Goal: Task Accomplishment & Management: Use online tool/utility

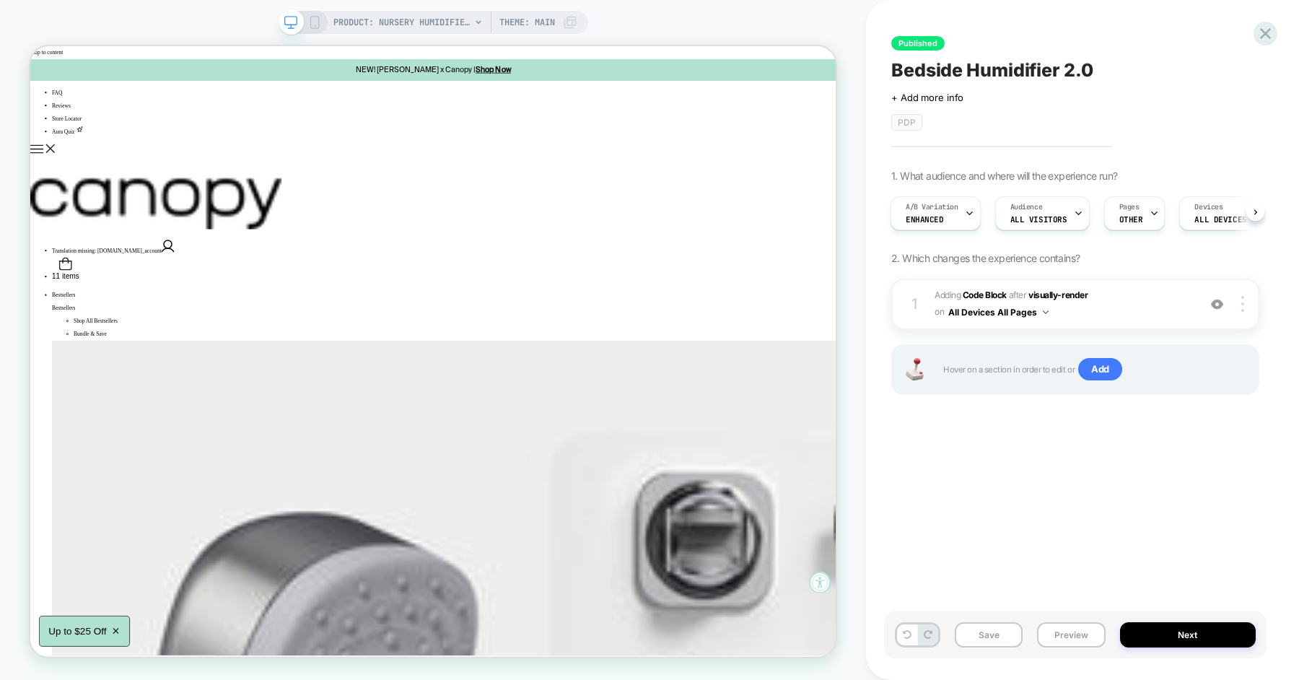
click at [1266, 38] on icon at bounding box center [1265, 33] width 19 height 19
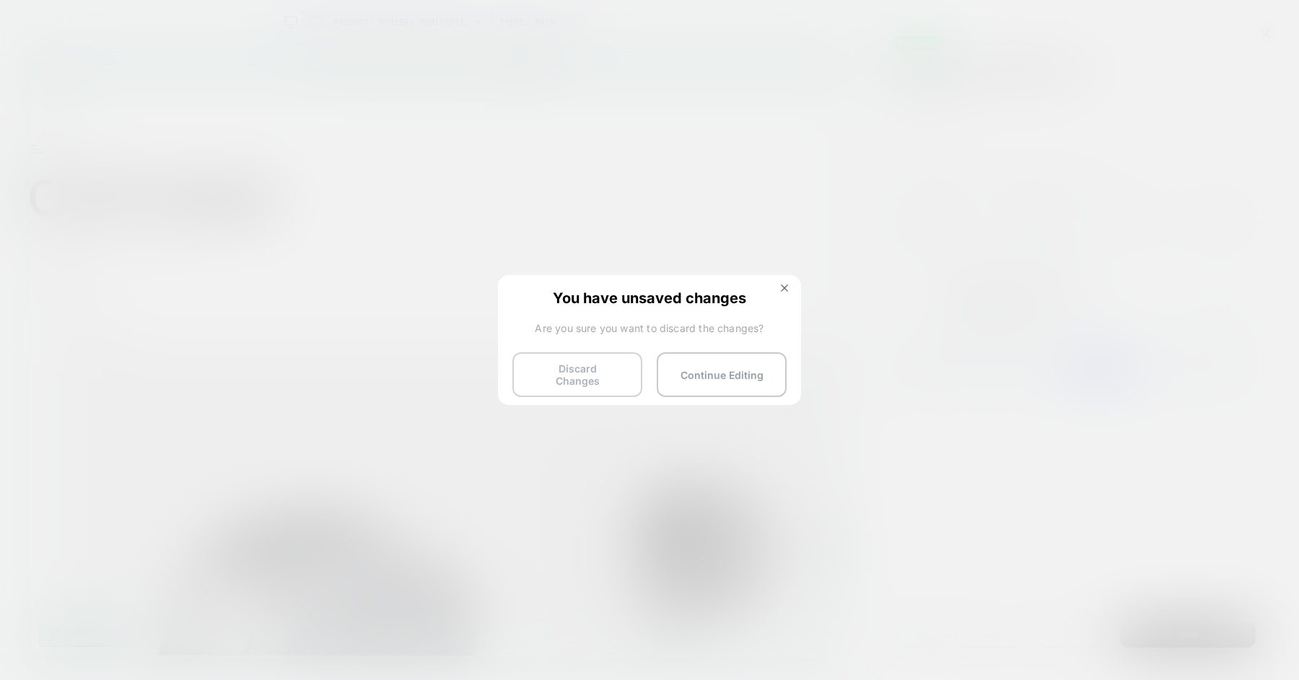
click at [583, 372] on button "Discard Changes" at bounding box center [578, 374] width 130 height 45
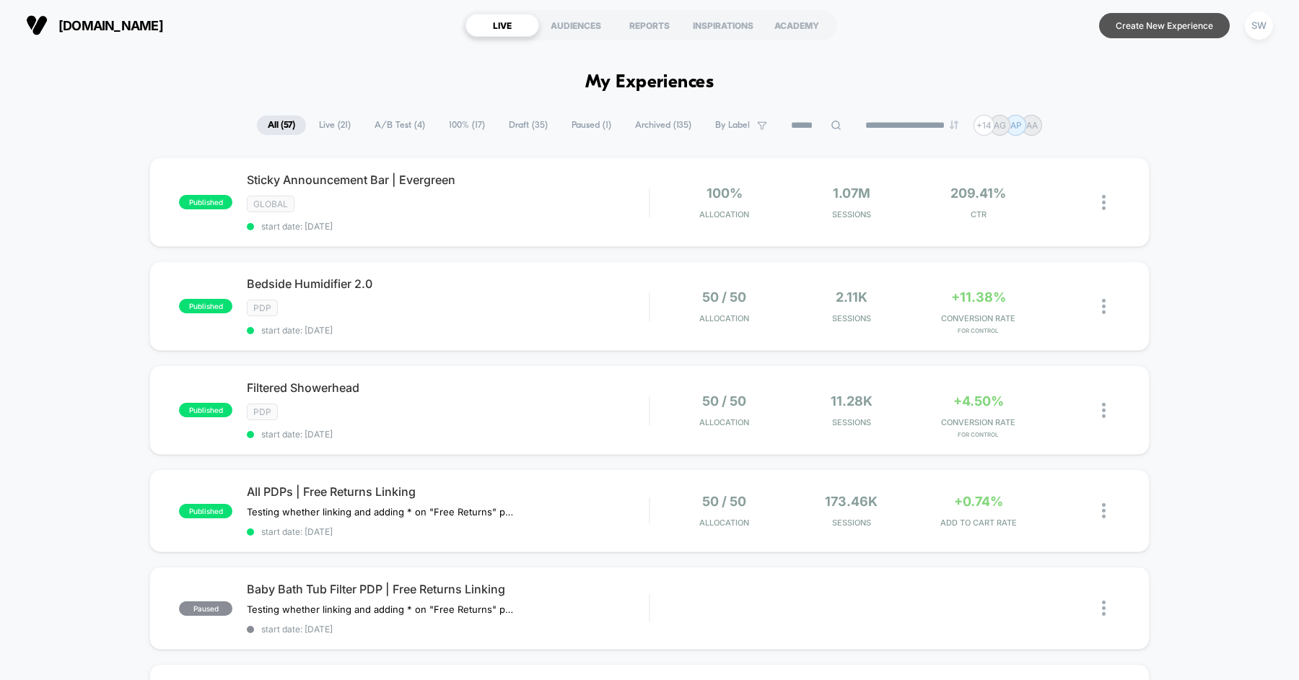
click at [1171, 16] on button "Create New Experience" at bounding box center [1164, 25] width 131 height 25
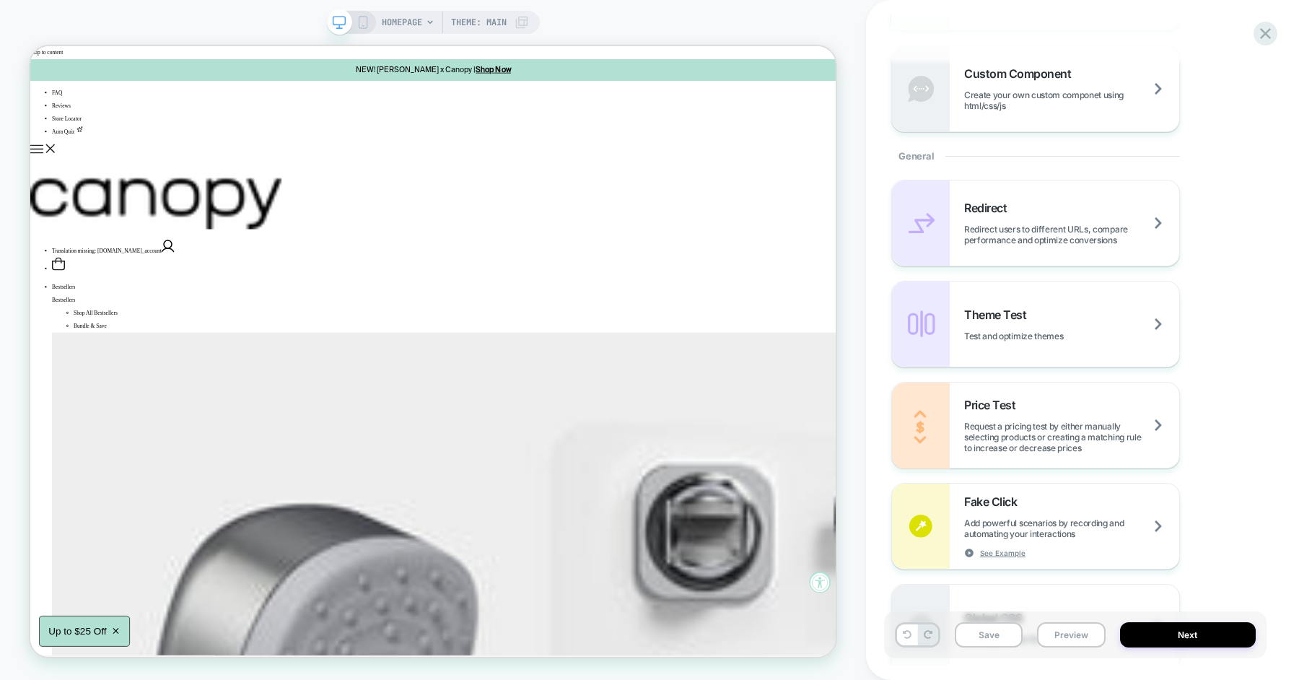
scroll to position [510, 0]
click at [1029, 330] on span "Test and optimize themes" at bounding box center [1031, 335] width 135 height 11
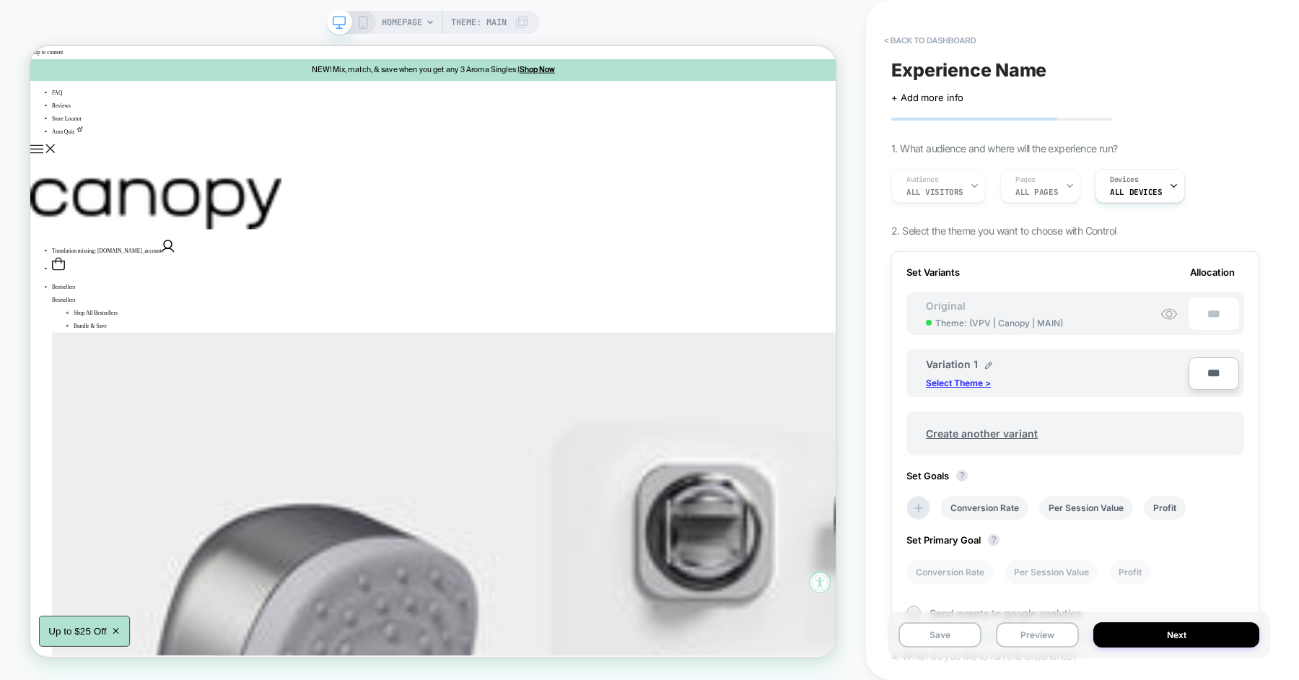
click at [979, 378] on p "Select Theme >" at bounding box center [958, 383] width 65 height 11
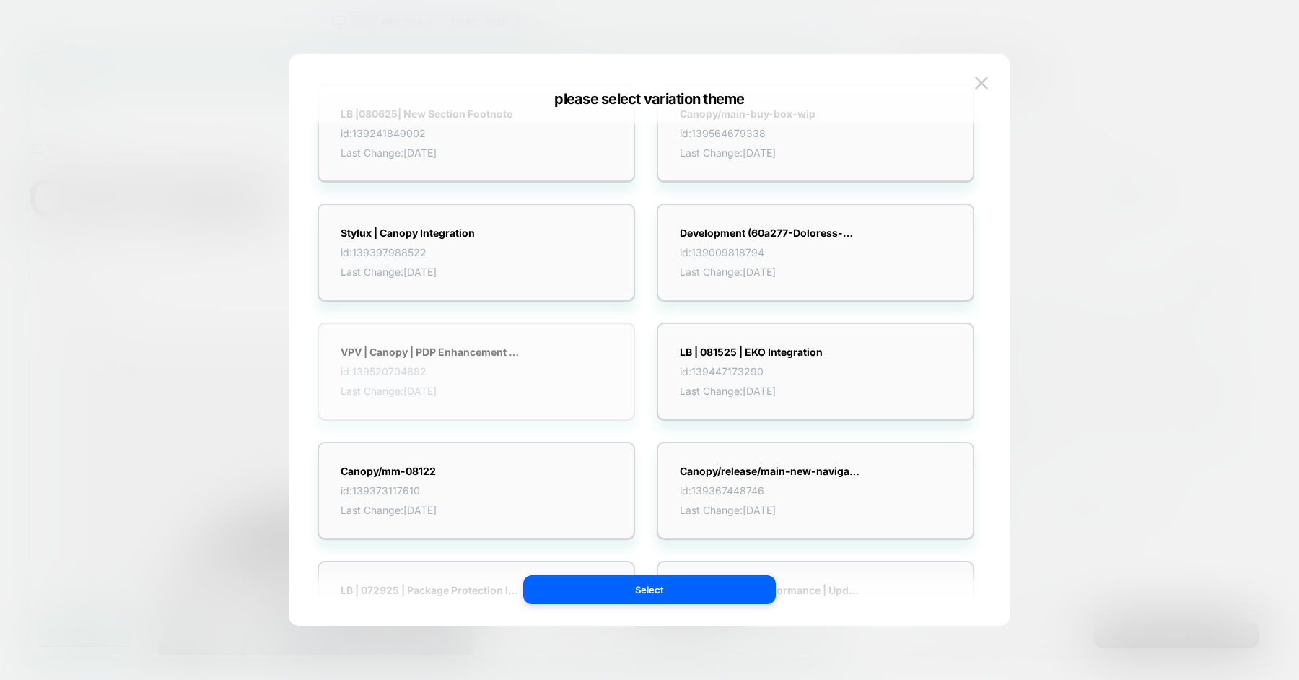
scroll to position [61, 0]
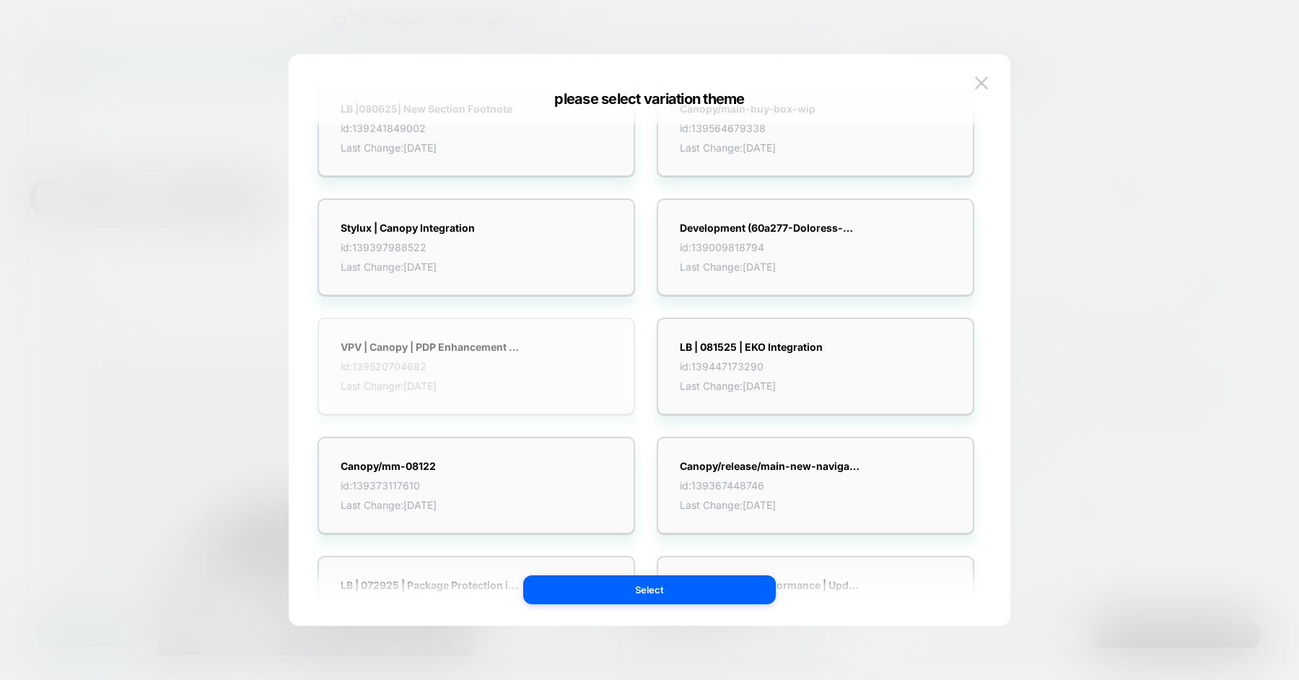
click at [531, 370] on div "VPV | Canopy | PDP Enhancement B Test id: 139520704682 Last Change: [DATE]" at bounding box center [477, 366] width 318 height 97
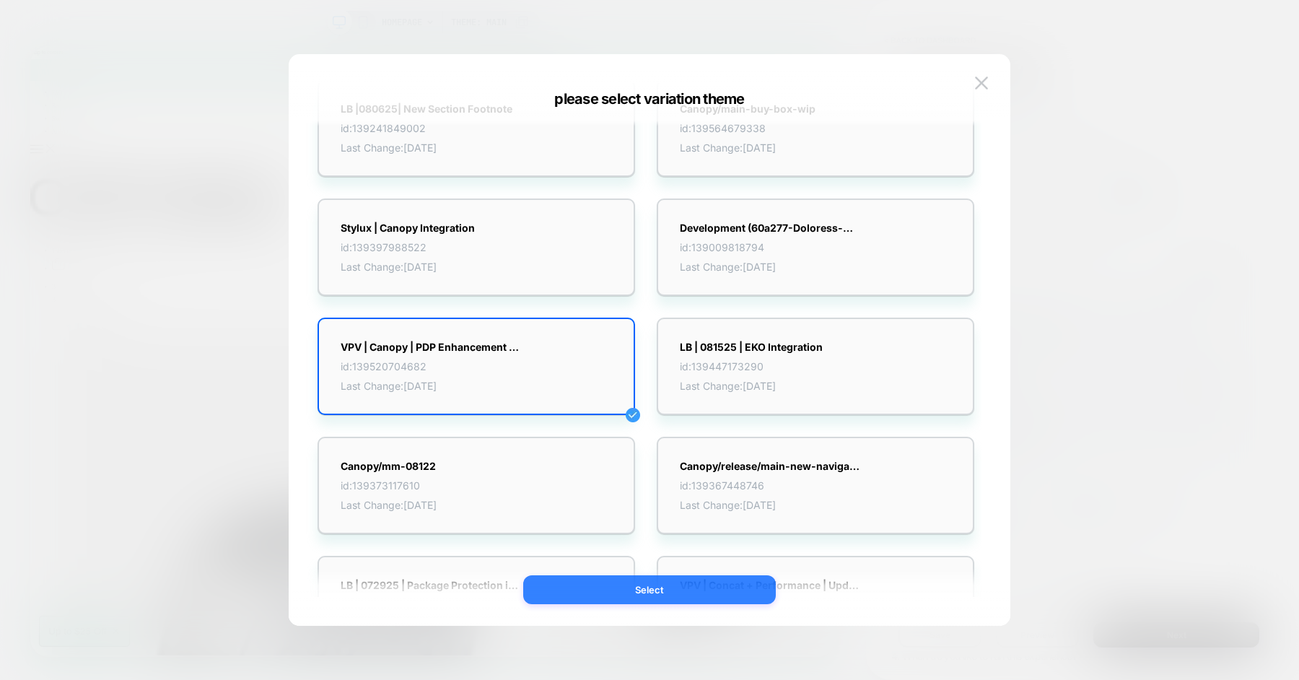
click at [648, 596] on button "Select" at bounding box center [649, 589] width 253 height 29
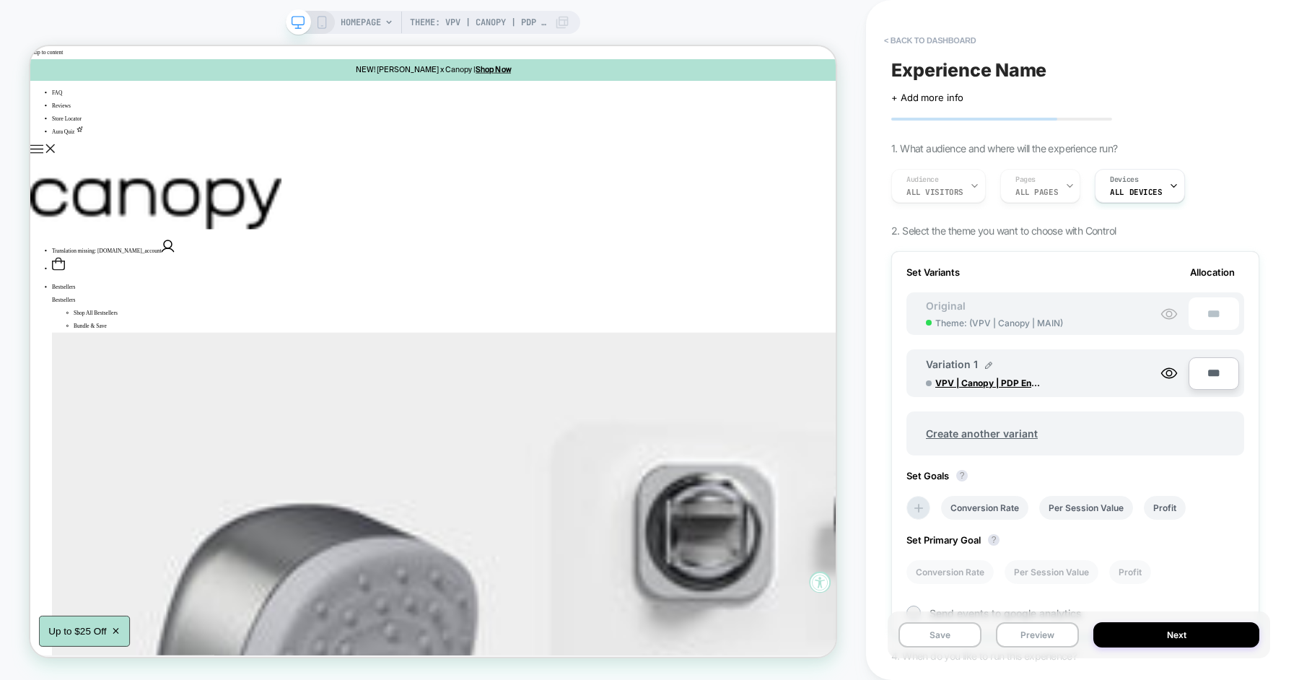
click at [1035, 192] on div "Audience All Visitors Pages ALL PAGES Devices ALL DEVICES" at bounding box center [1068, 186] width 368 height 48
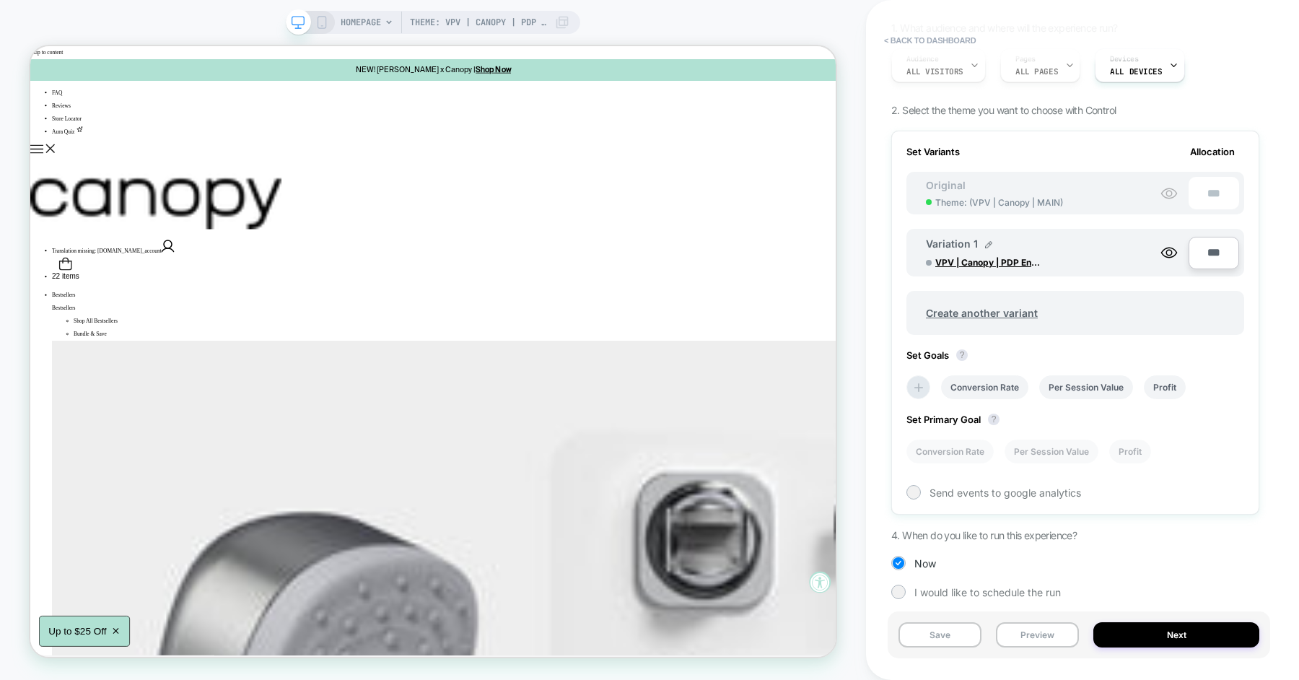
scroll to position [0, 0]
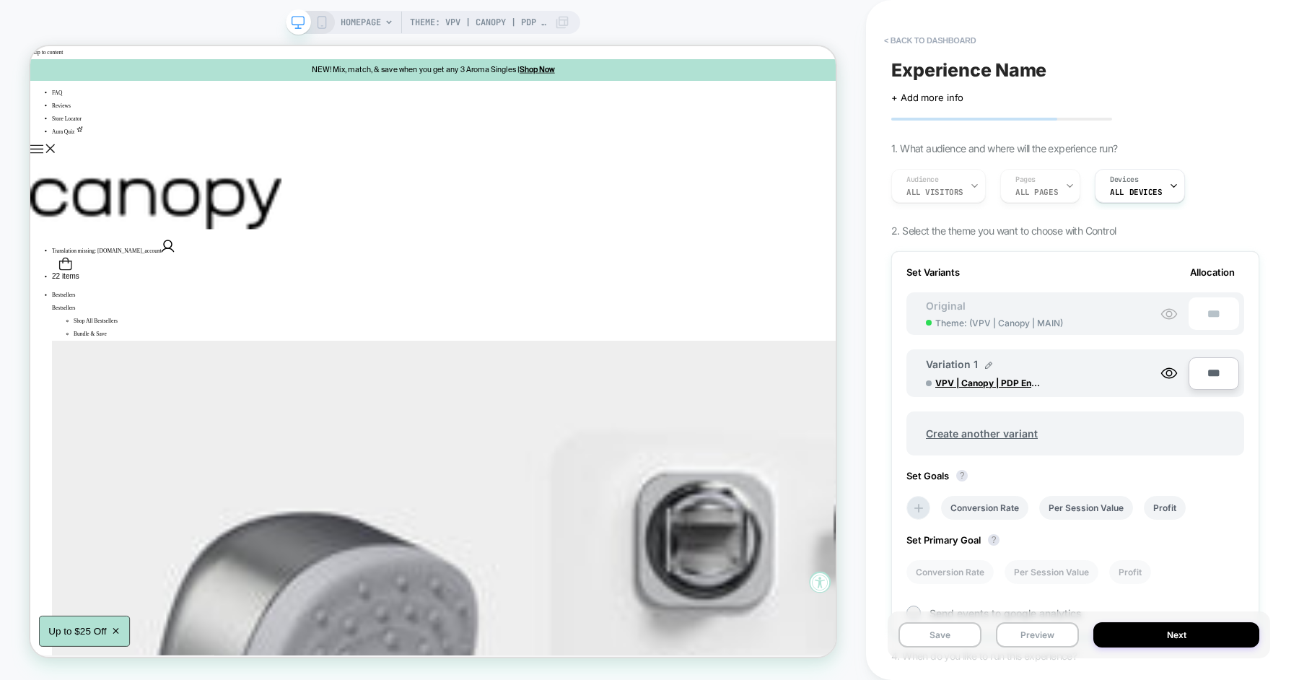
click at [1031, 191] on div "Audience All Visitors Pages ALL PAGES Devices ALL DEVICES" at bounding box center [1068, 186] width 368 height 48
click at [1031, 229] on span "2. Select the theme you want to choose with Control" at bounding box center [1004, 231] width 225 height 12
click at [1152, 225] on div "Experience Name Click to edit experience details + Add more info 1. What audien…" at bounding box center [1075, 339] width 383 height 651
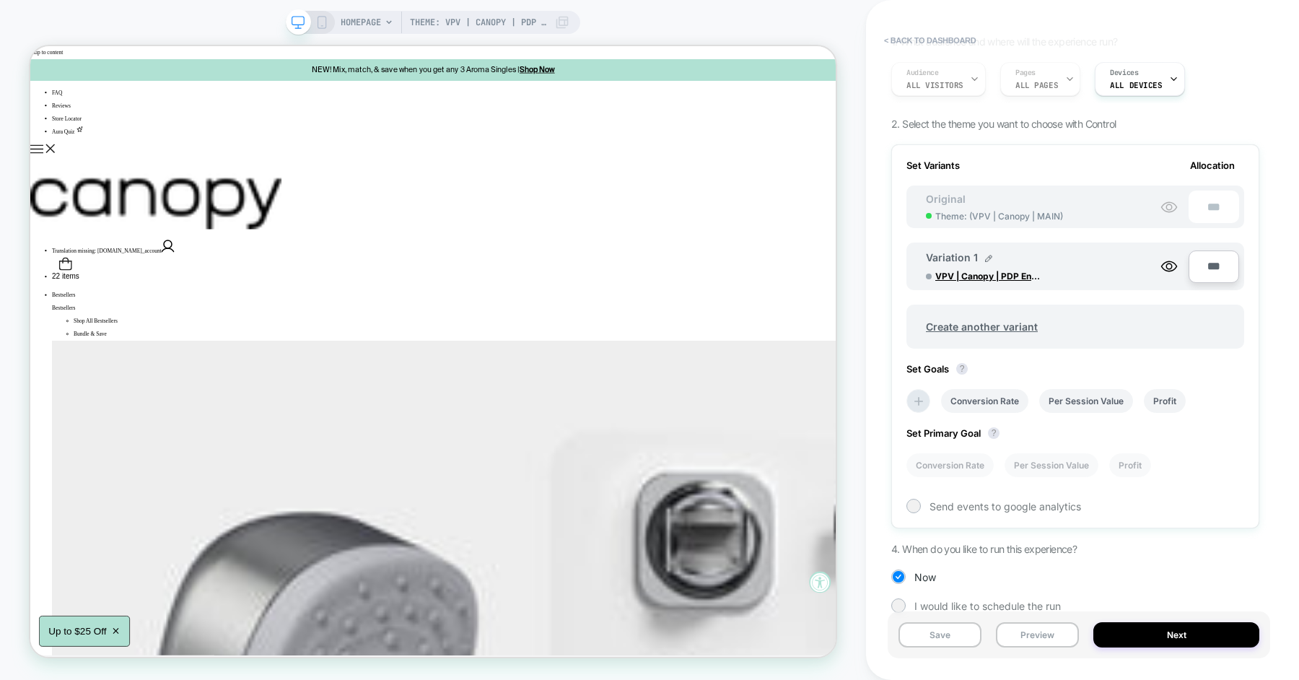
scroll to position [124, 0]
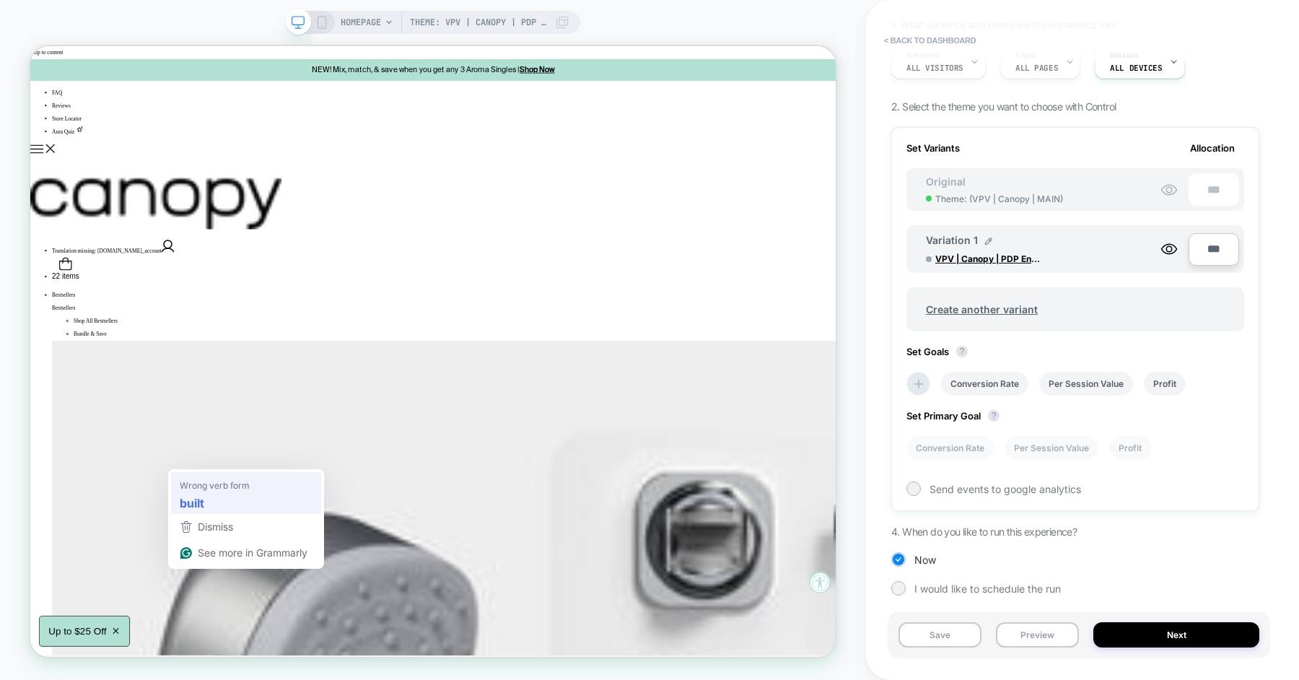
click at [212, 497] on div "built" at bounding box center [246, 502] width 139 height 23
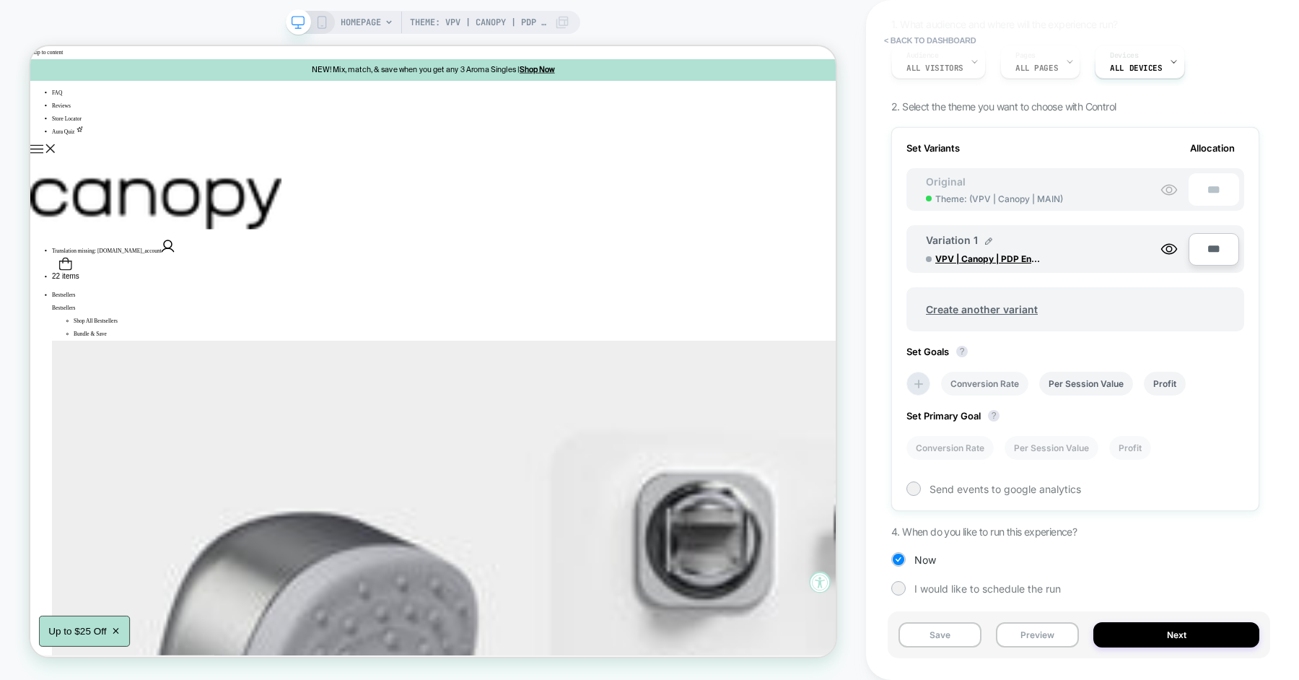
click at [989, 380] on li "Conversion Rate" at bounding box center [984, 384] width 87 height 24
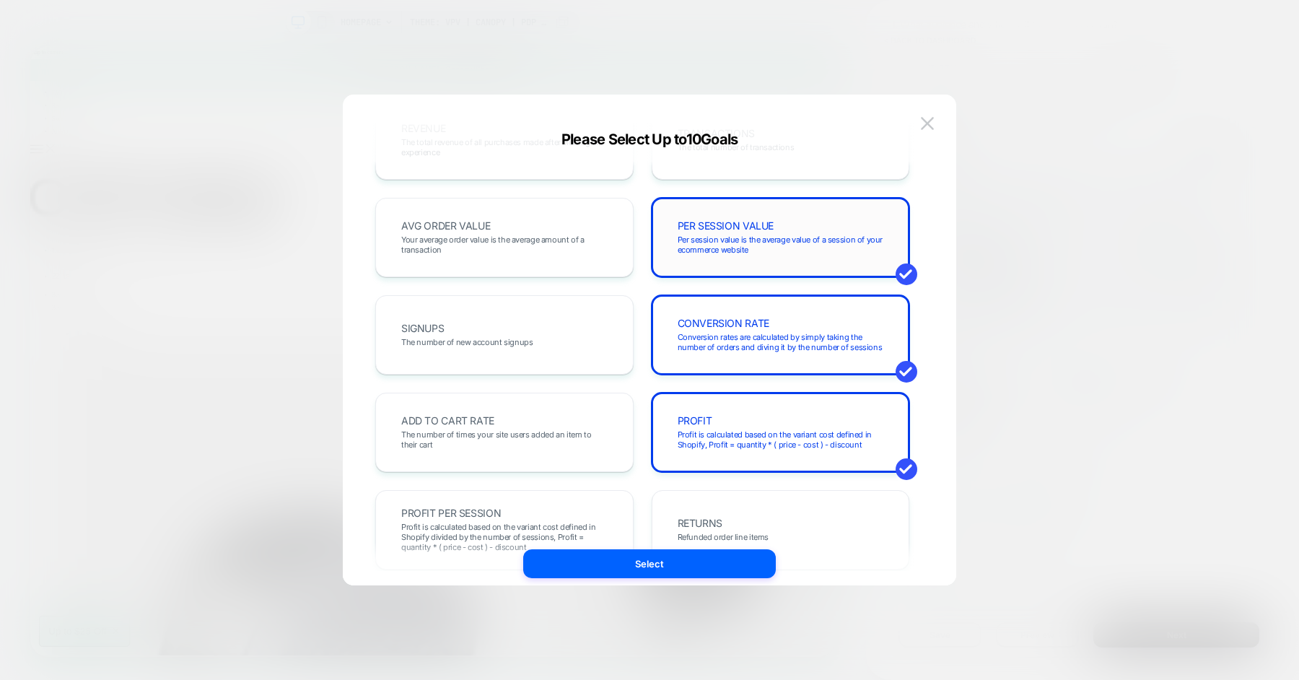
scroll to position [120, 0]
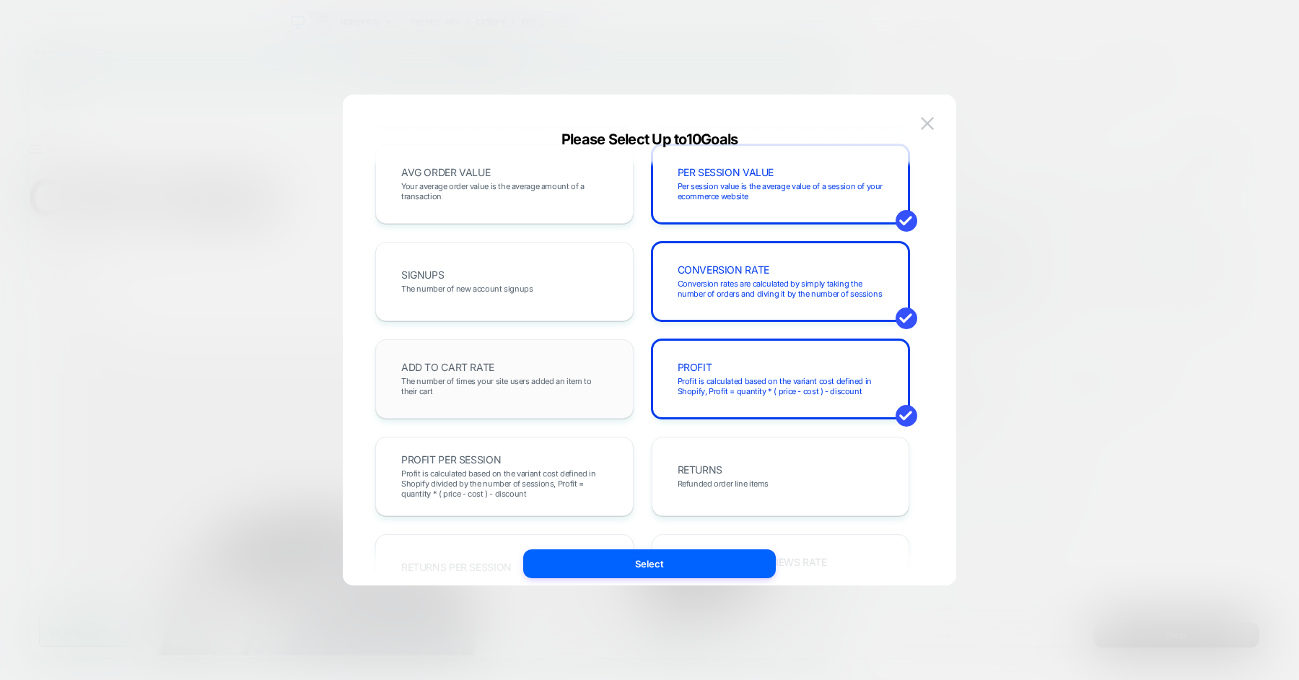
click at [533, 363] on div "ADD TO CART RATE The number of times your site users added an item to their cart" at bounding box center [505, 378] width 228 height 49
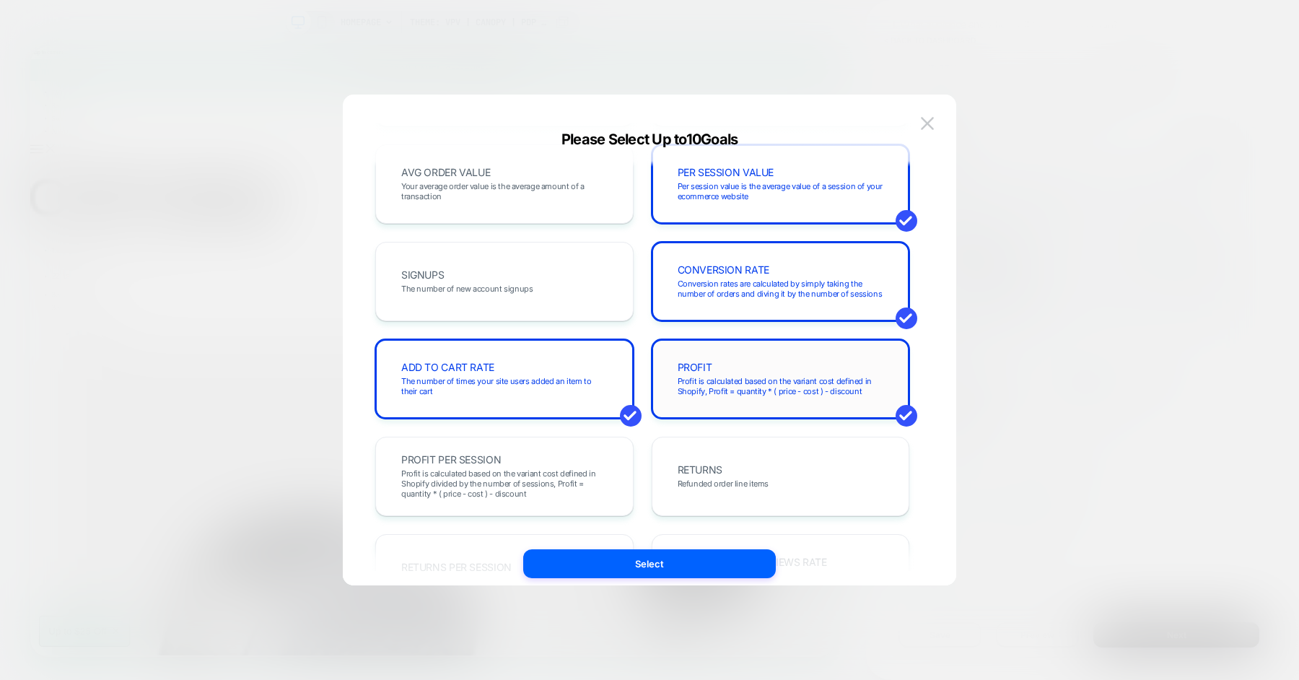
click at [688, 367] on span "PROFIT" at bounding box center [695, 367] width 35 height 10
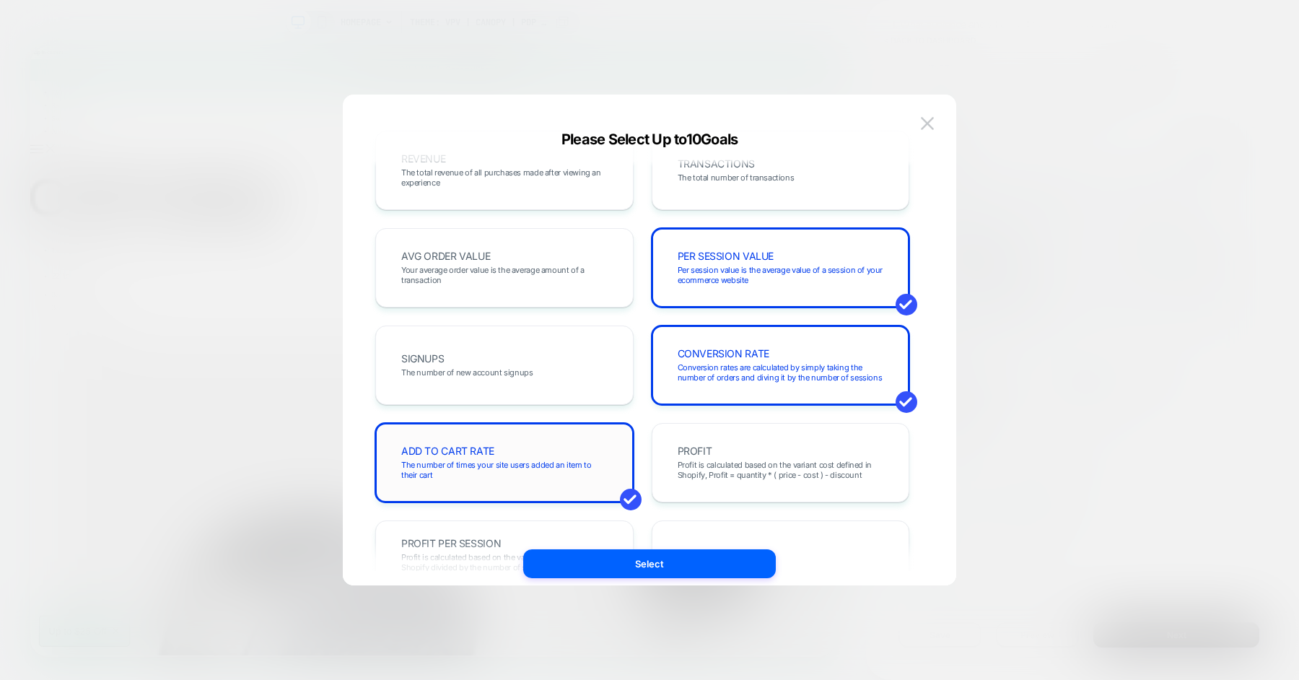
scroll to position [0, 0]
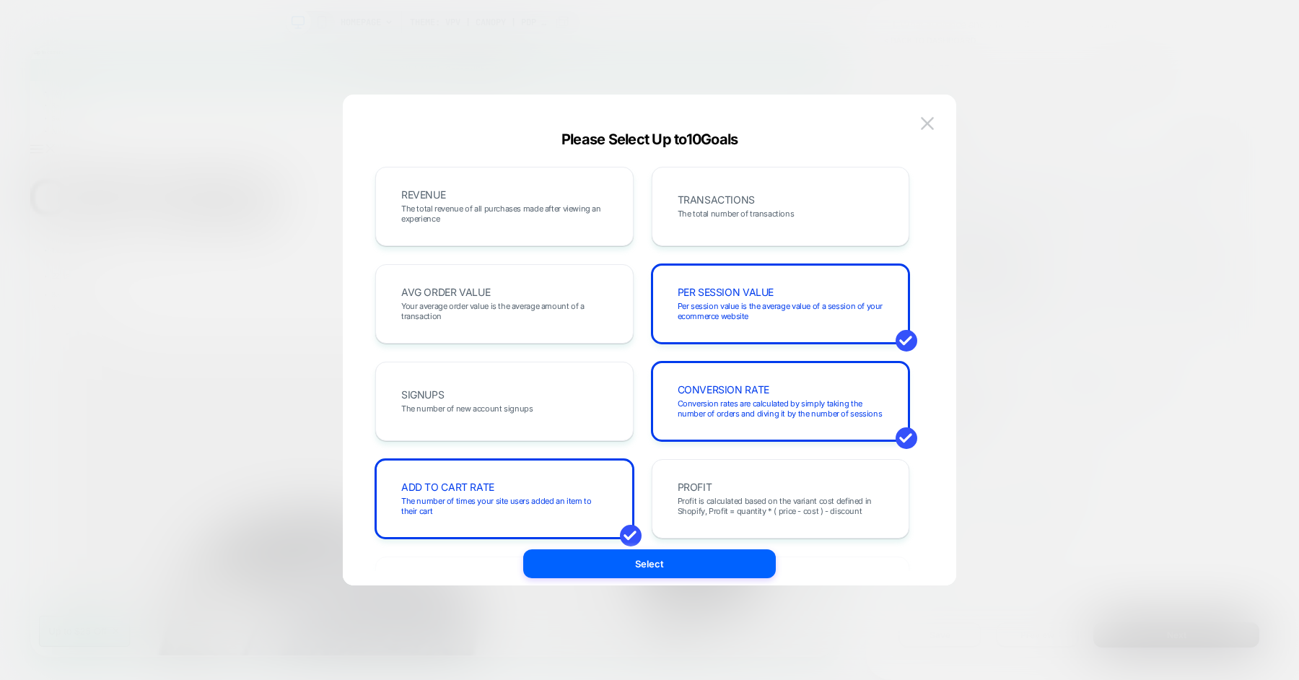
click at [621, 129] on div "REVENUE The total revenue of all purchases made after viewing an experience TRA…" at bounding box center [642, 347] width 570 height 448
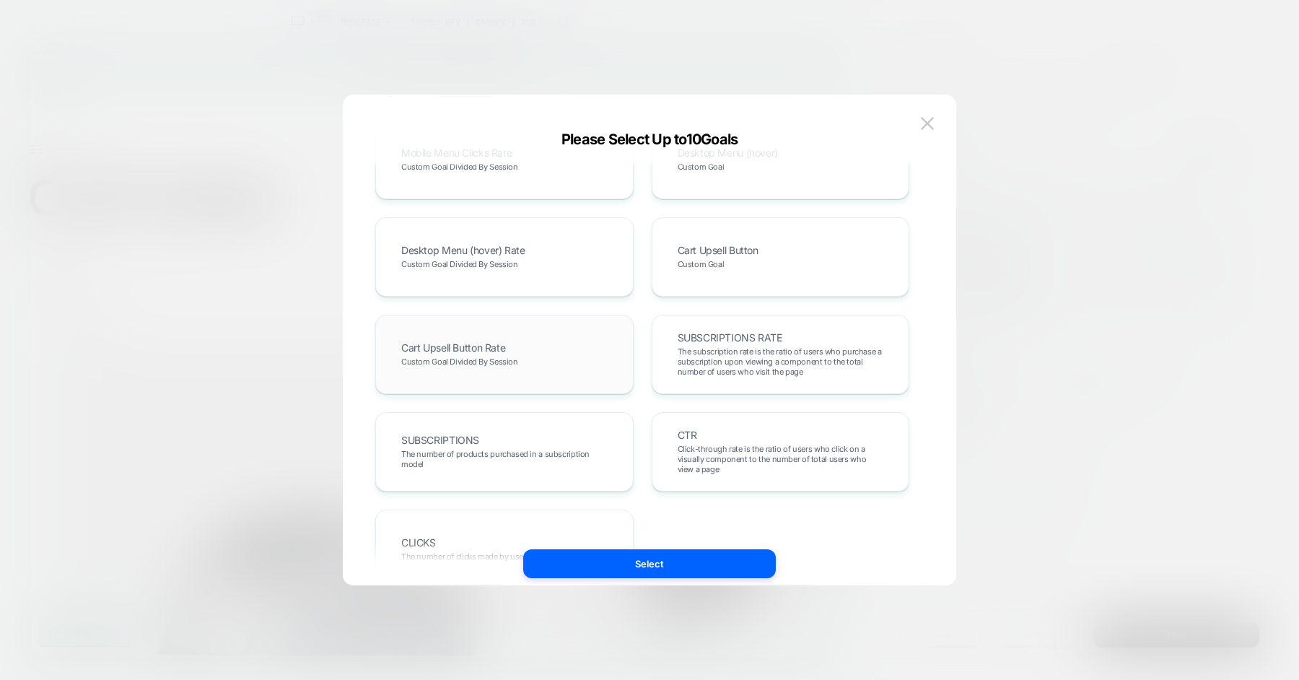
scroll to position [790, 0]
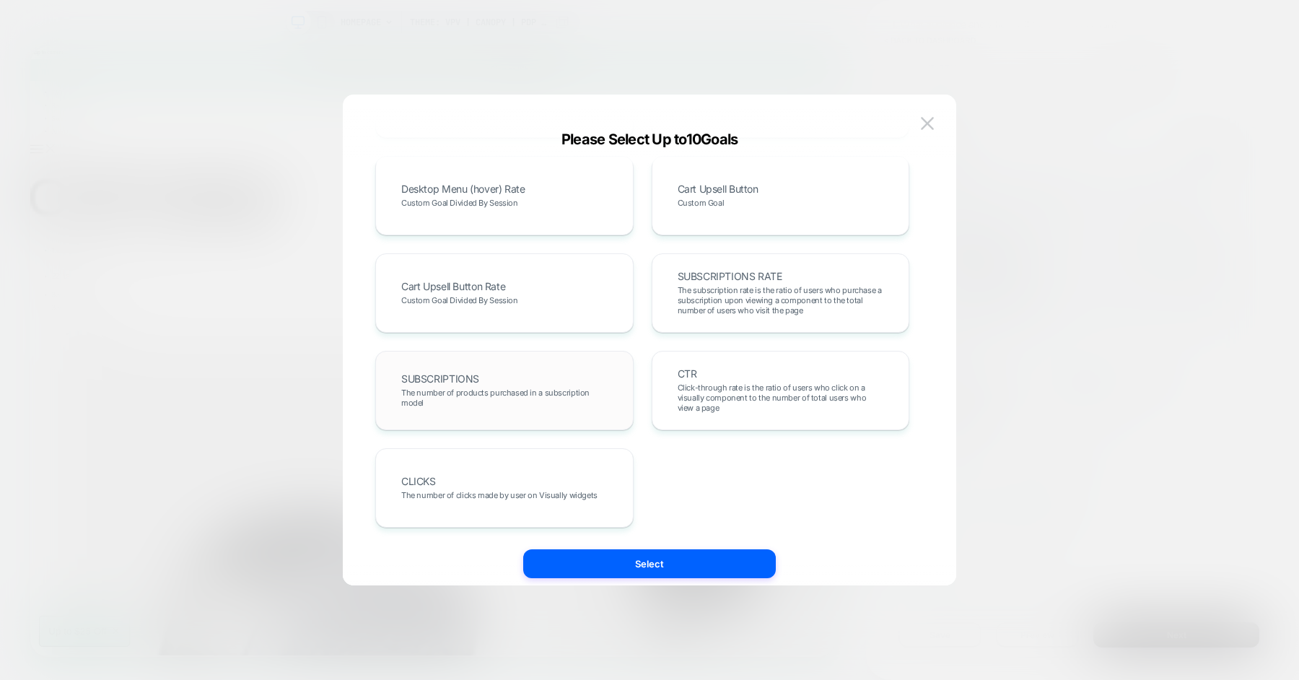
click at [566, 398] on span "The number of products purchased in a subscription model" at bounding box center [504, 398] width 206 height 20
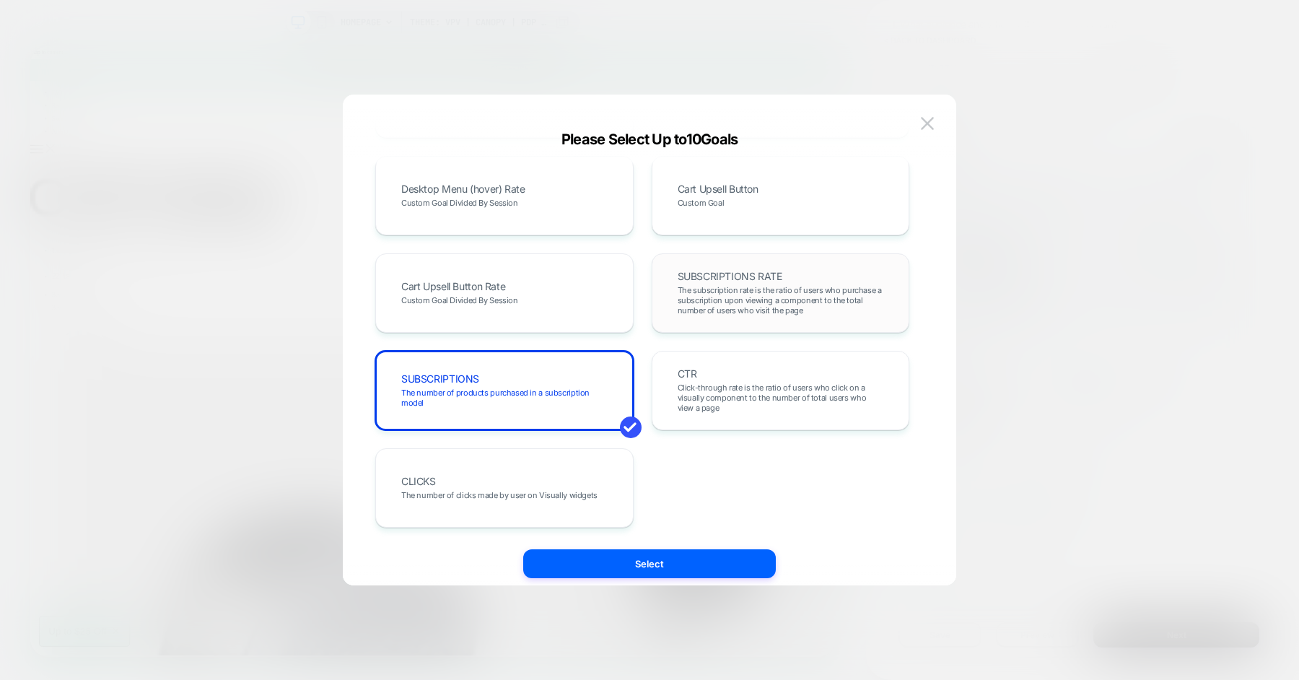
click at [674, 312] on div "SUBSCRIPTIONS RATE The subscription rate is the ratio of users who purchase a s…" at bounding box center [781, 293] width 228 height 49
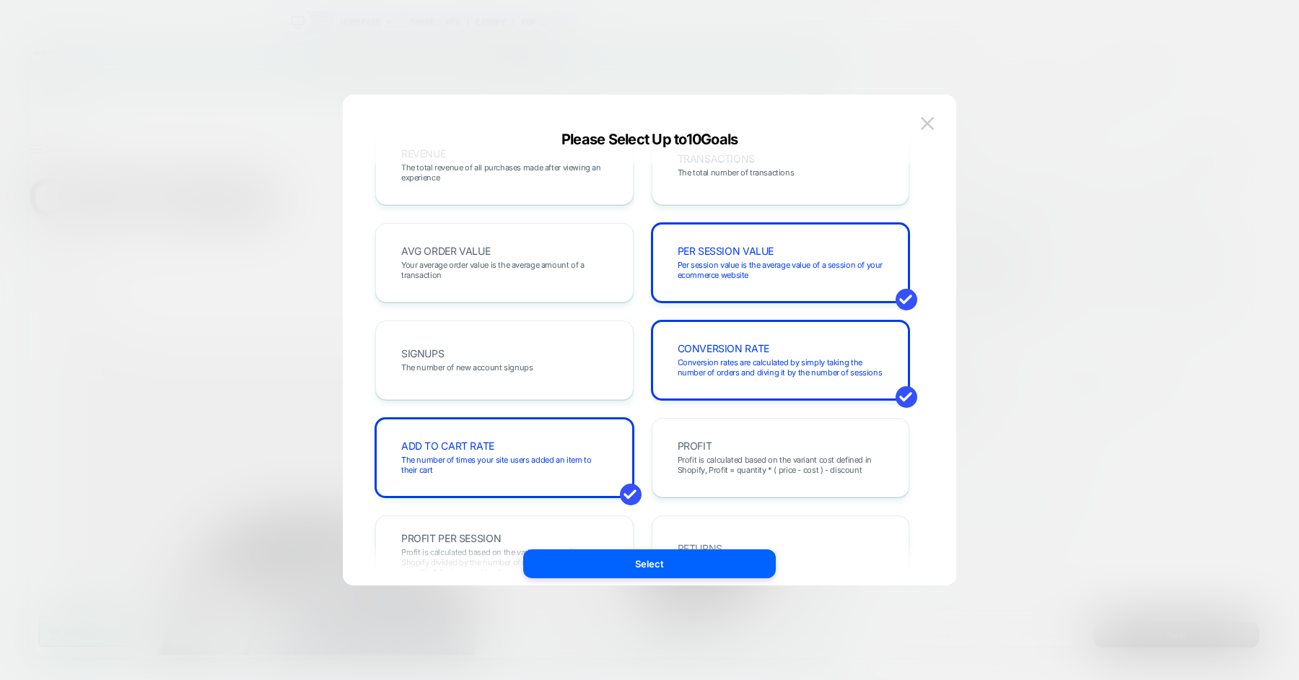
scroll to position [0, 0]
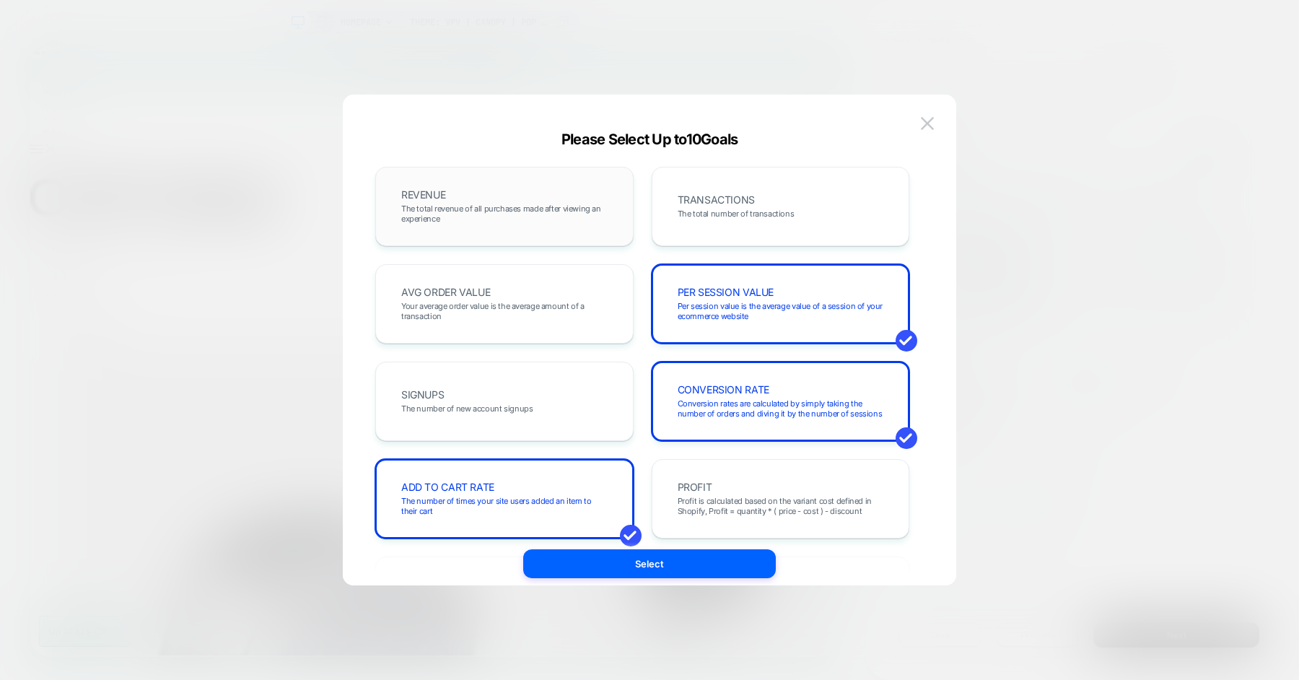
click at [530, 209] on span "The total revenue of all purchases made after viewing an experience" at bounding box center [504, 214] width 206 height 20
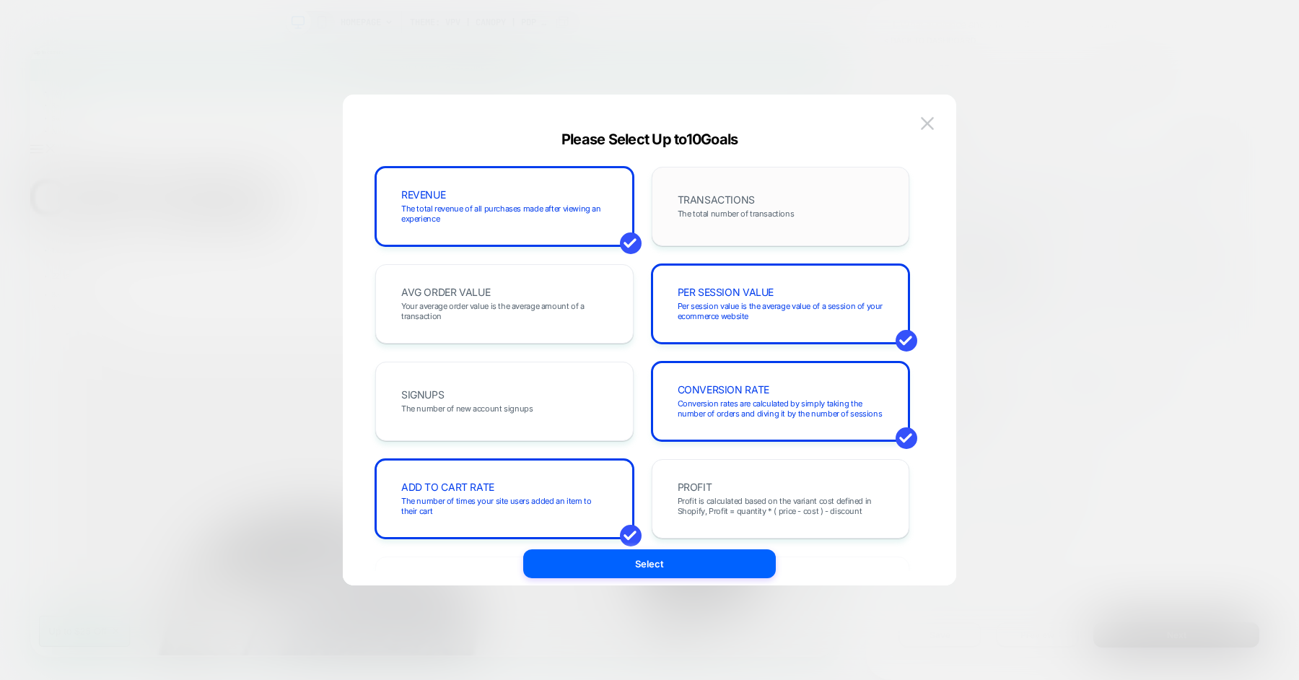
click at [678, 204] on span "TRANSACTIONS" at bounding box center [716, 200] width 77 height 10
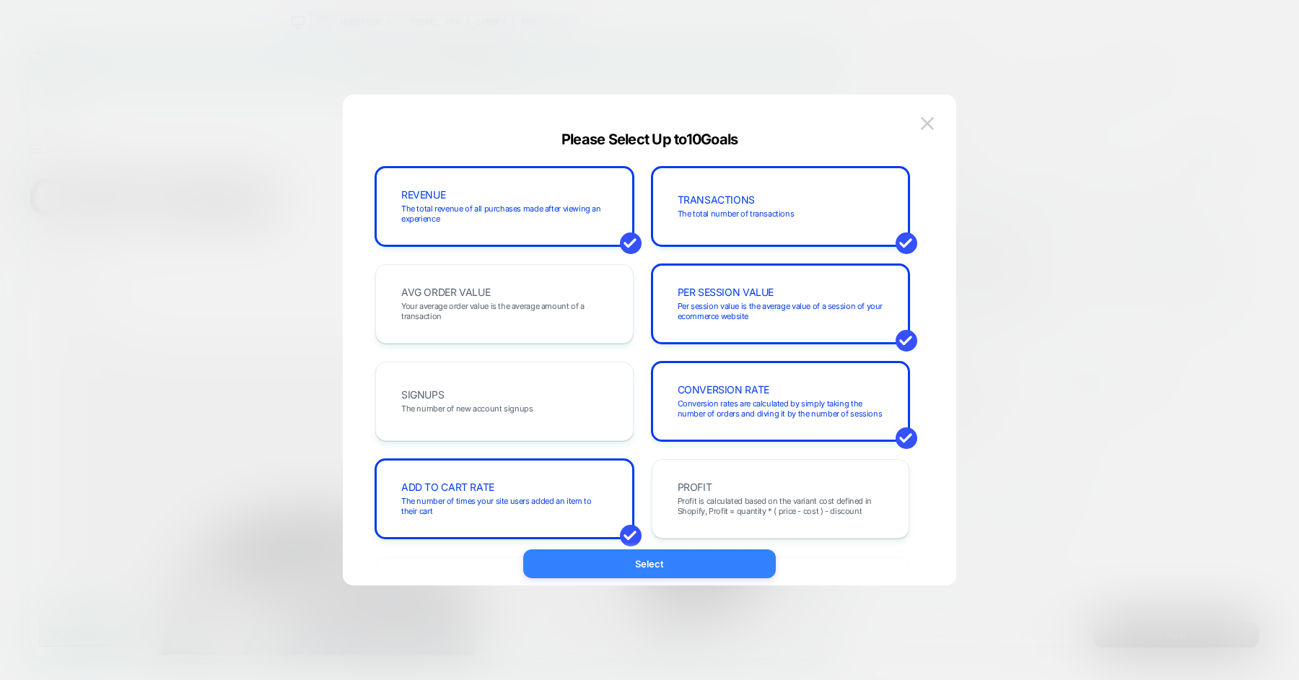
click at [661, 562] on button "Select" at bounding box center [649, 563] width 253 height 29
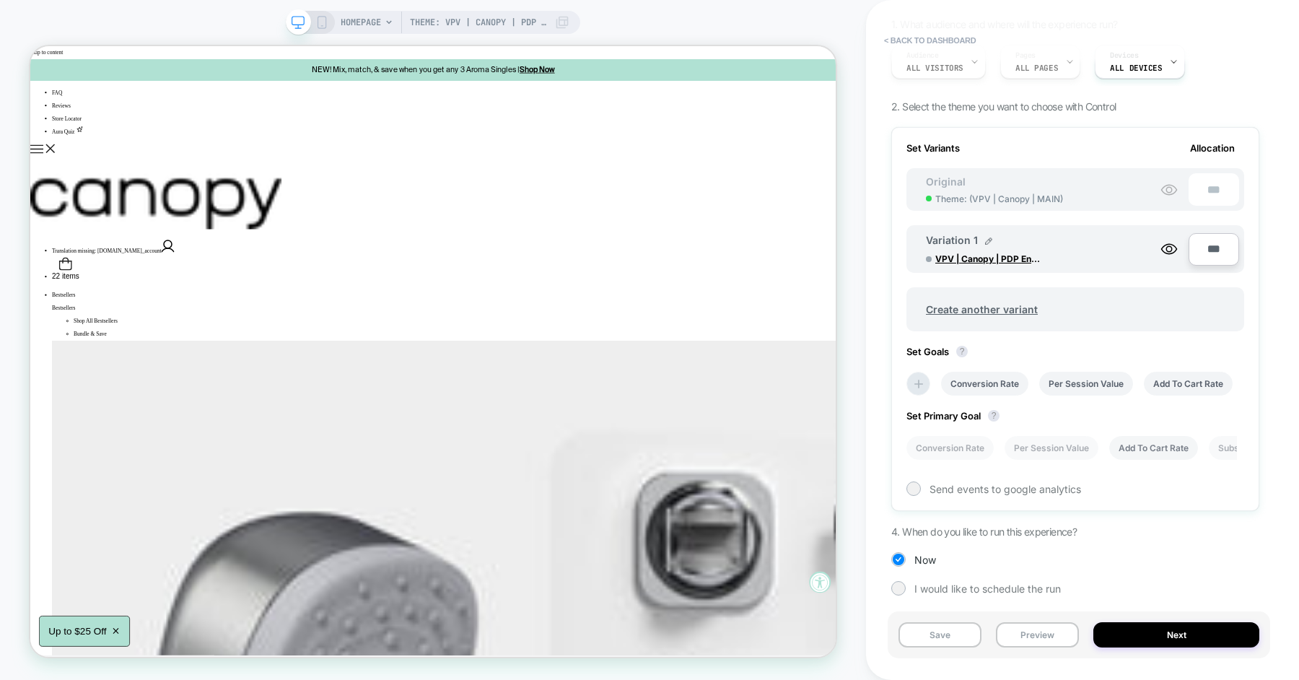
click at [1136, 451] on li "Add To Cart Rate" at bounding box center [1154, 448] width 89 height 24
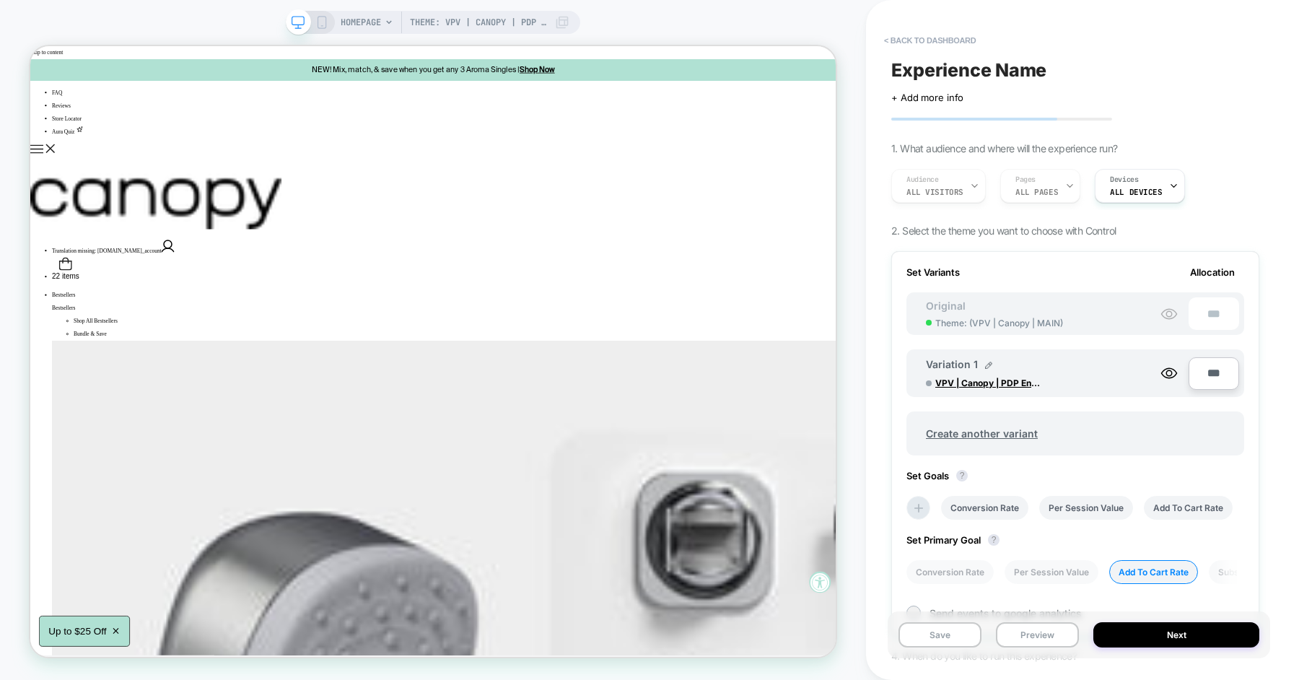
click at [1042, 188] on div "Audience All Visitors Pages ALL PAGES Devices ALL DEVICES" at bounding box center [1068, 186] width 368 height 48
click at [953, 188] on div "Audience All Visitors Pages ALL PAGES Devices ALL DEVICES" at bounding box center [1068, 186] width 368 height 48
click at [955, 151] on span "1. What audience and where will the experience run?" at bounding box center [1005, 148] width 226 height 12
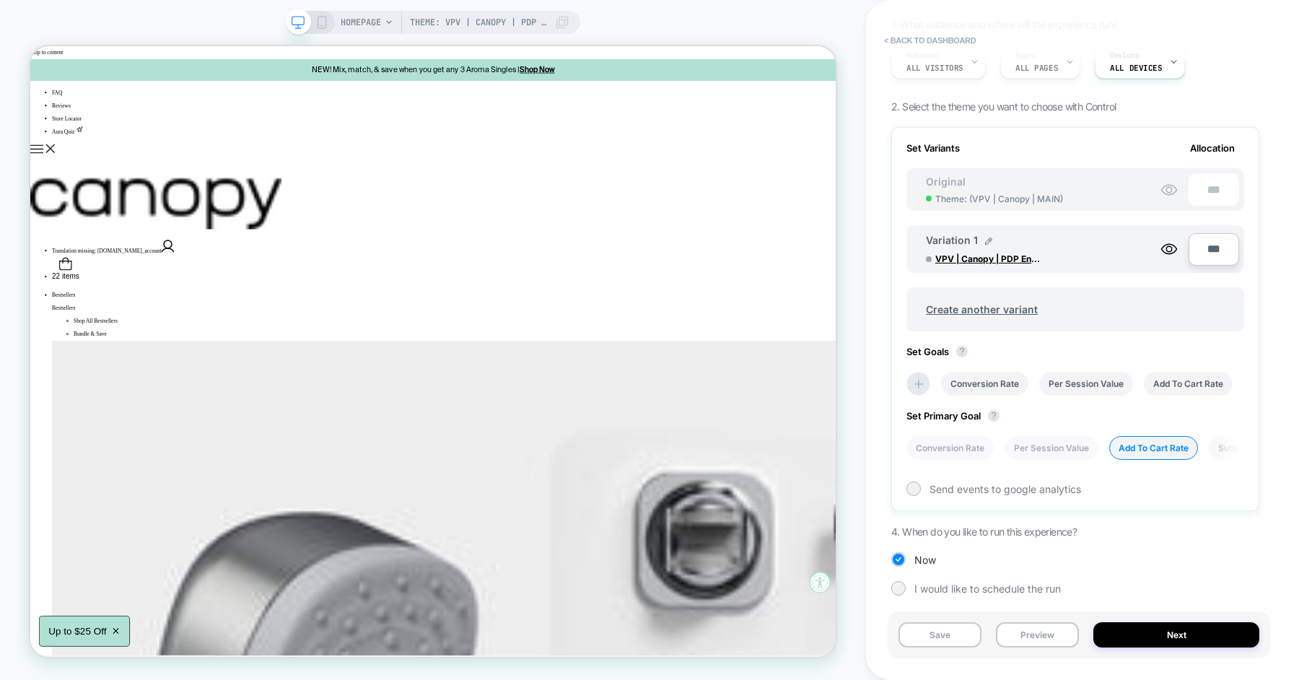
scroll to position [123, 0]
click at [951, 635] on button "Save" at bounding box center [940, 634] width 83 height 25
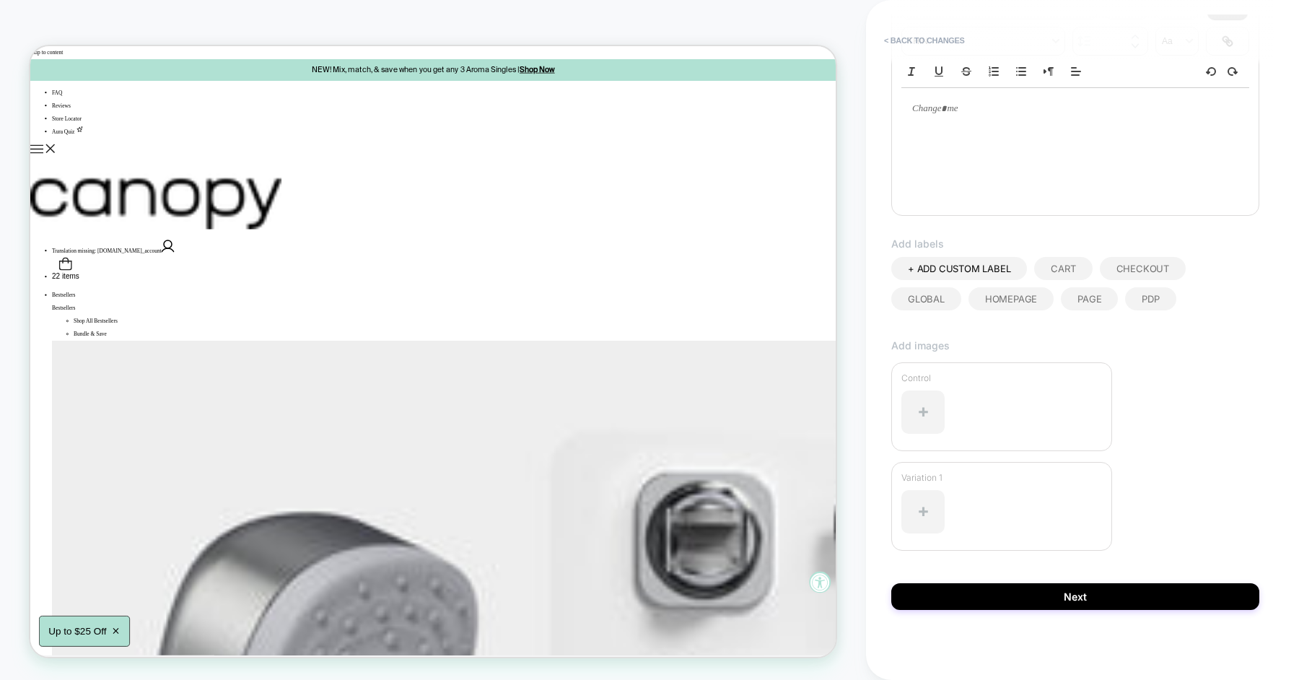
scroll to position [0, 0]
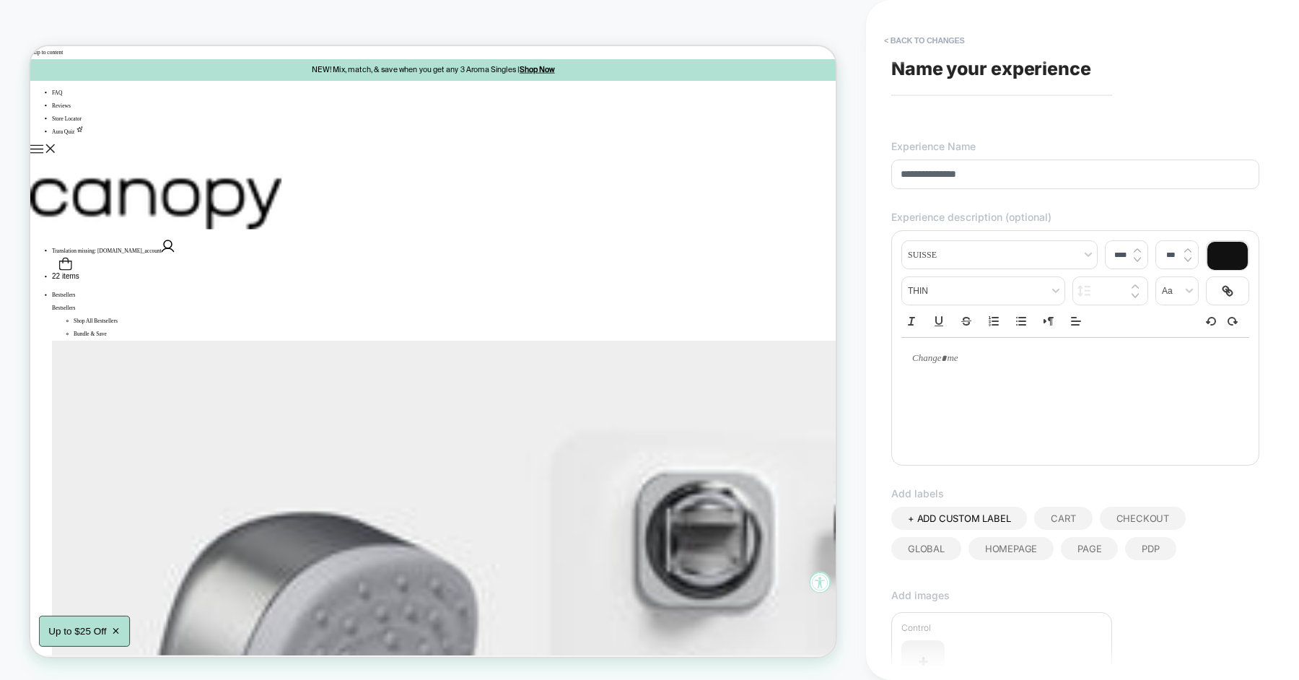
type input "**********"
click at [980, 377] on div at bounding box center [1076, 359] width 348 height 42
type input "****"
click at [994, 355] on p "*********" at bounding box center [1070, 359] width 308 height 14
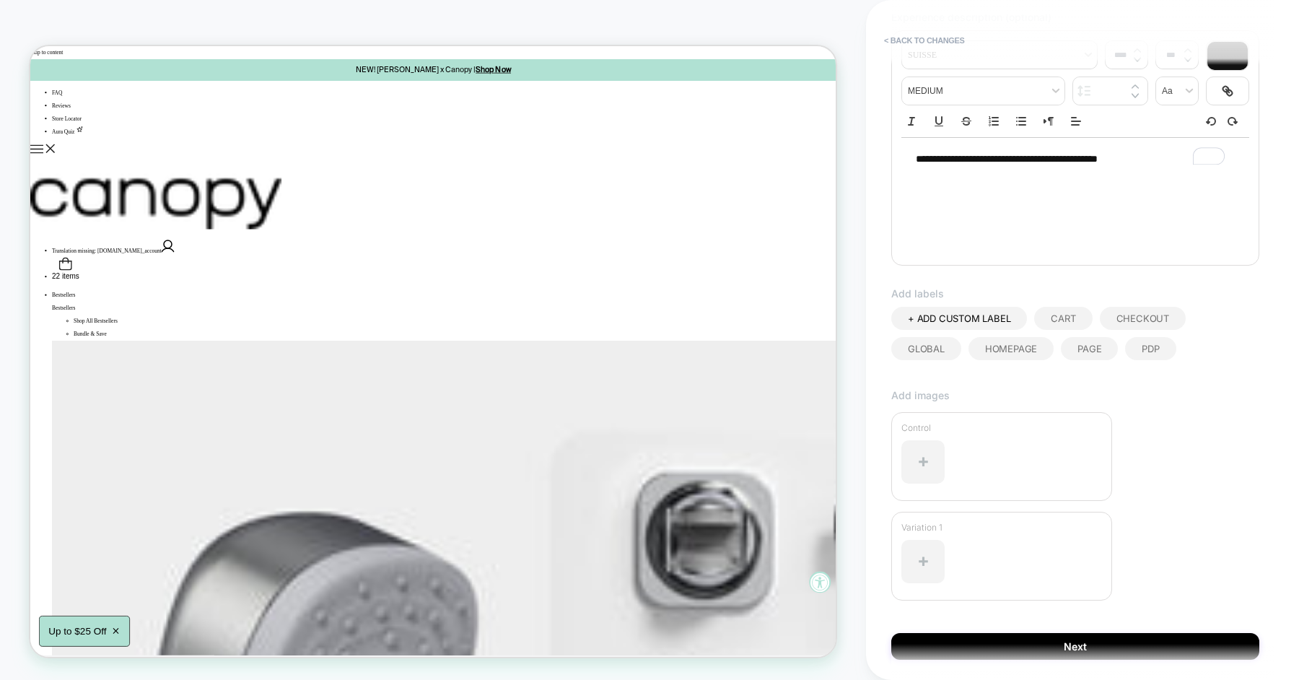
scroll to position [212, 0]
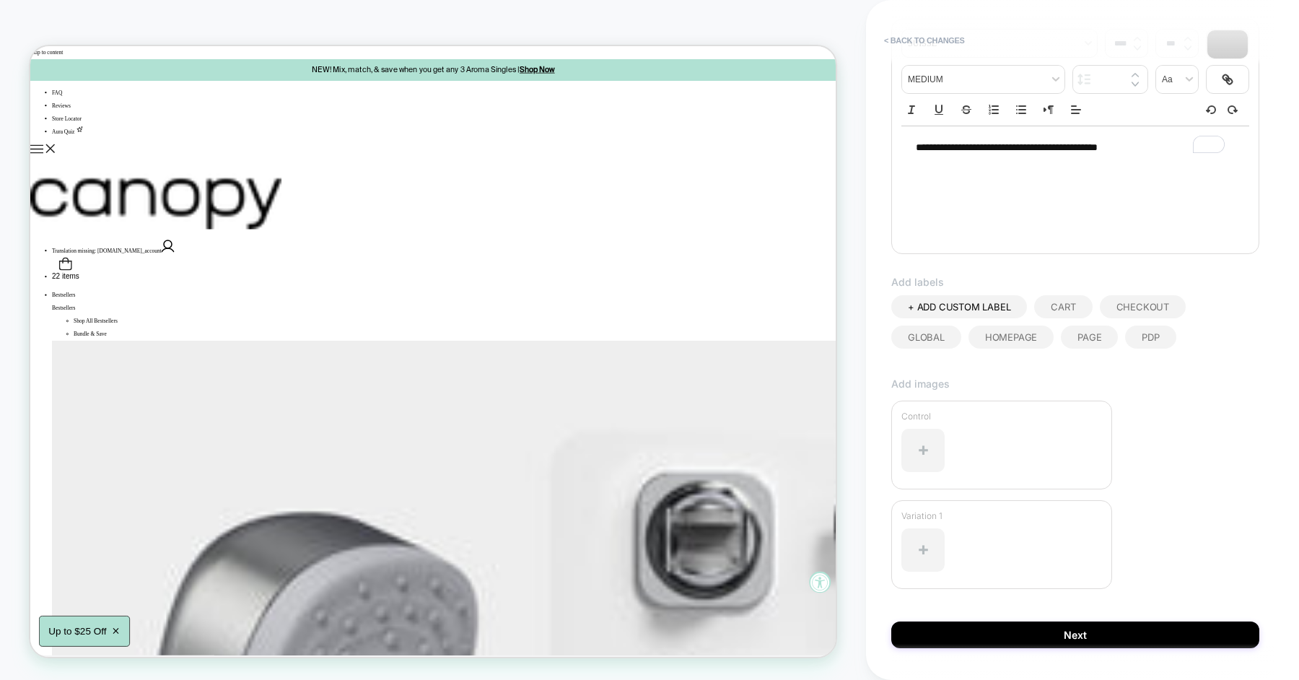
click at [1146, 340] on span "PDP" at bounding box center [1150, 337] width 17 height 12
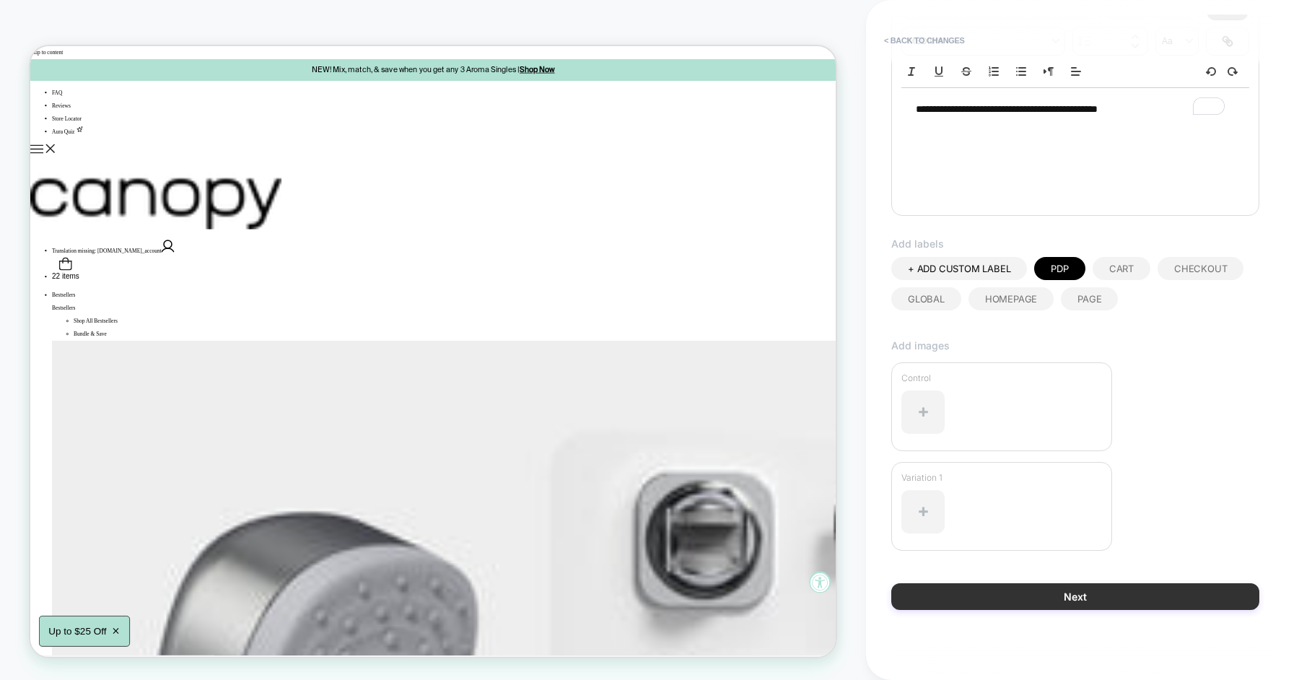
click at [999, 600] on button "Next" at bounding box center [1076, 596] width 368 height 27
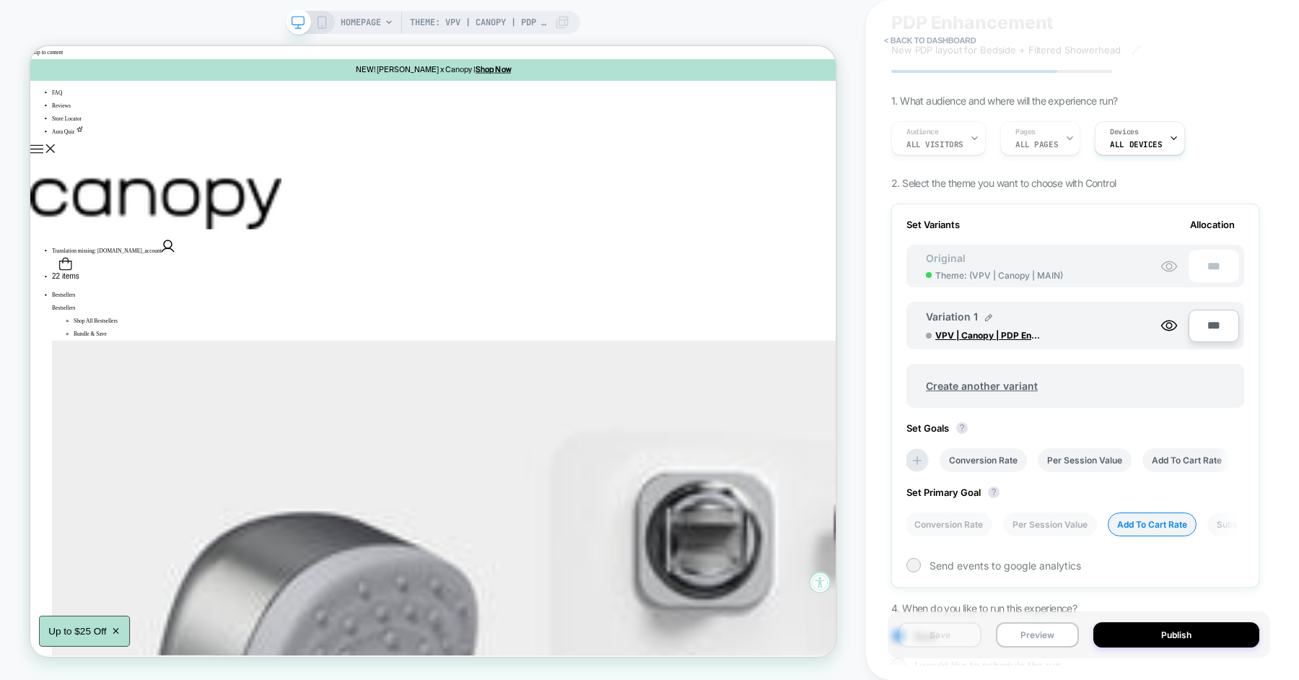
scroll to position [0, 0]
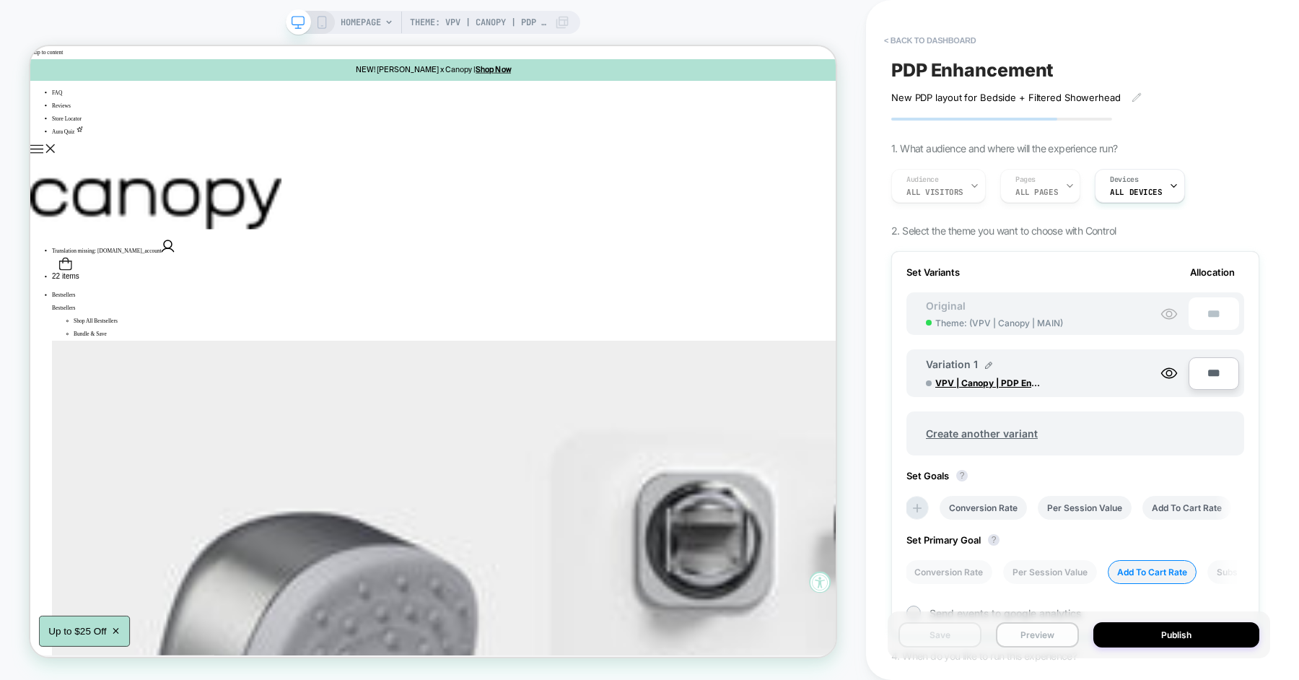
click at [1050, 639] on button "Preview" at bounding box center [1037, 634] width 83 height 25
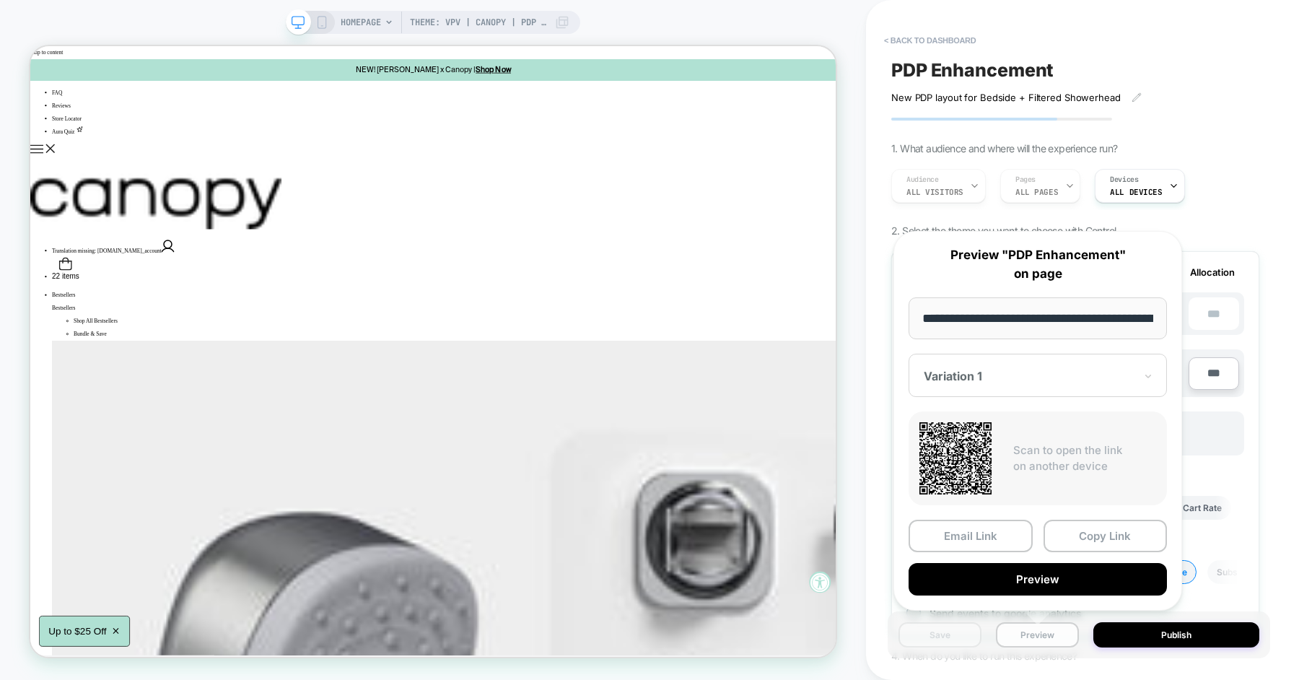
scroll to position [0, 94]
click at [1014, 383] on div "Variation 1" at bounding box center [1030, 375] width 214 height 17
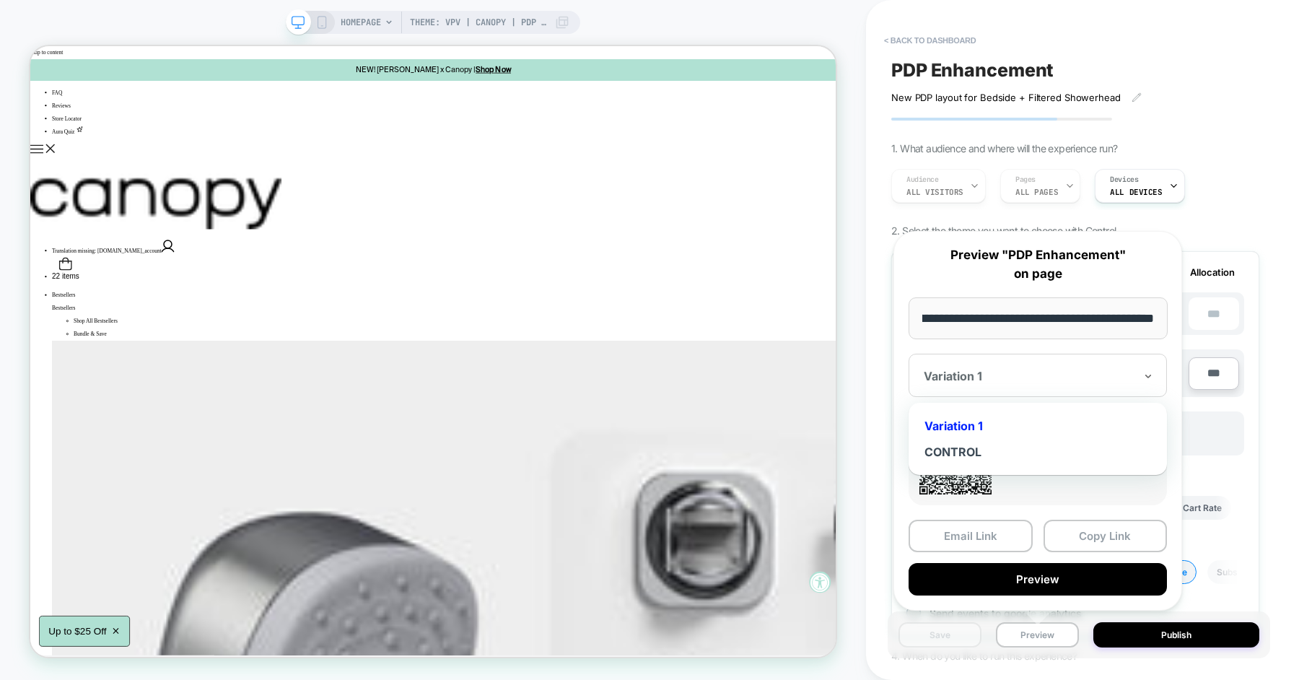
scroll to position [0, 0]
click at [982, 422] on div "Variation 1" at bounding box center [1038, 426] width 244 height 26
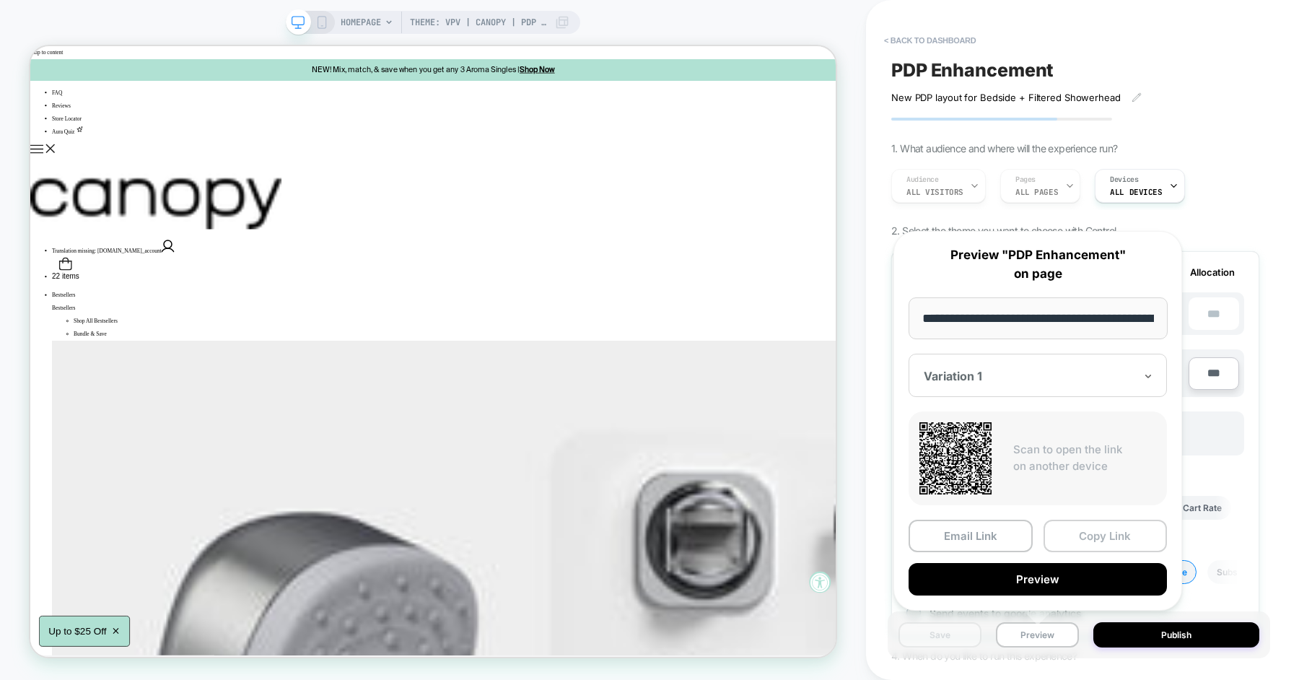
click at [1063, 534] on button "Copy Link" at bounding box center [1106, 536] width 124 height 32
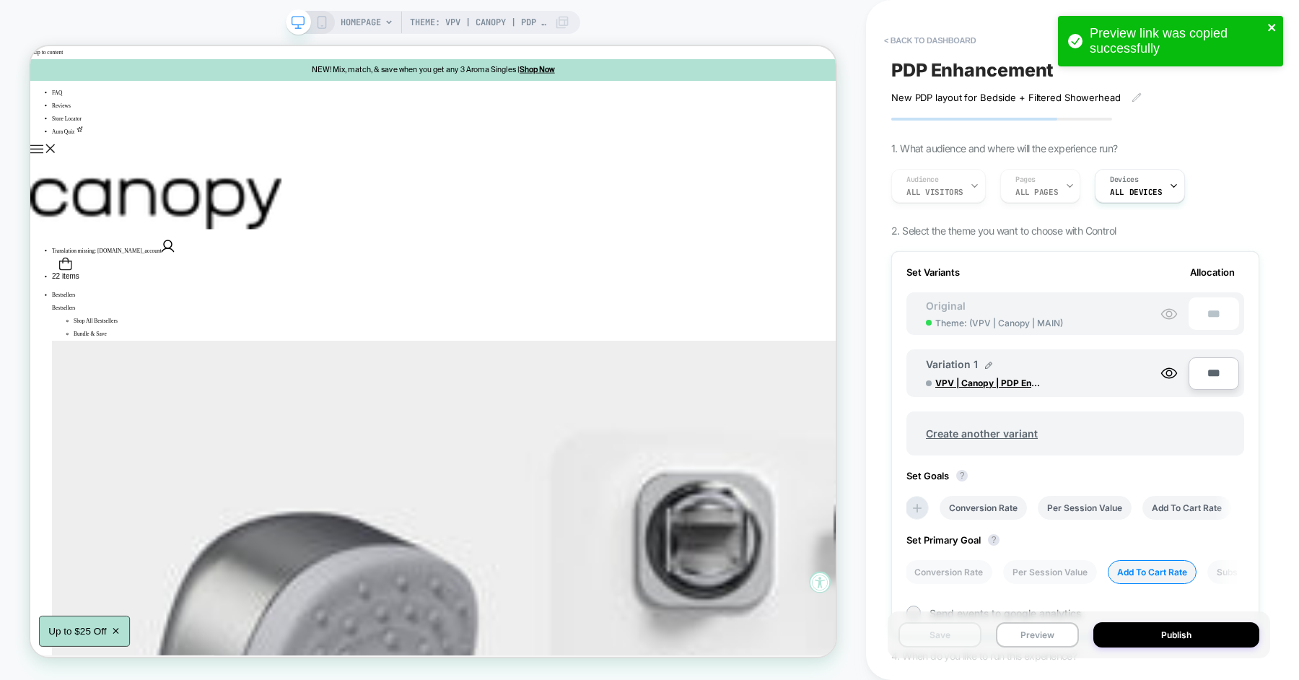
click at [1271, 31] on icon "close" at bounding box center [1273, 28] width 10 height 12
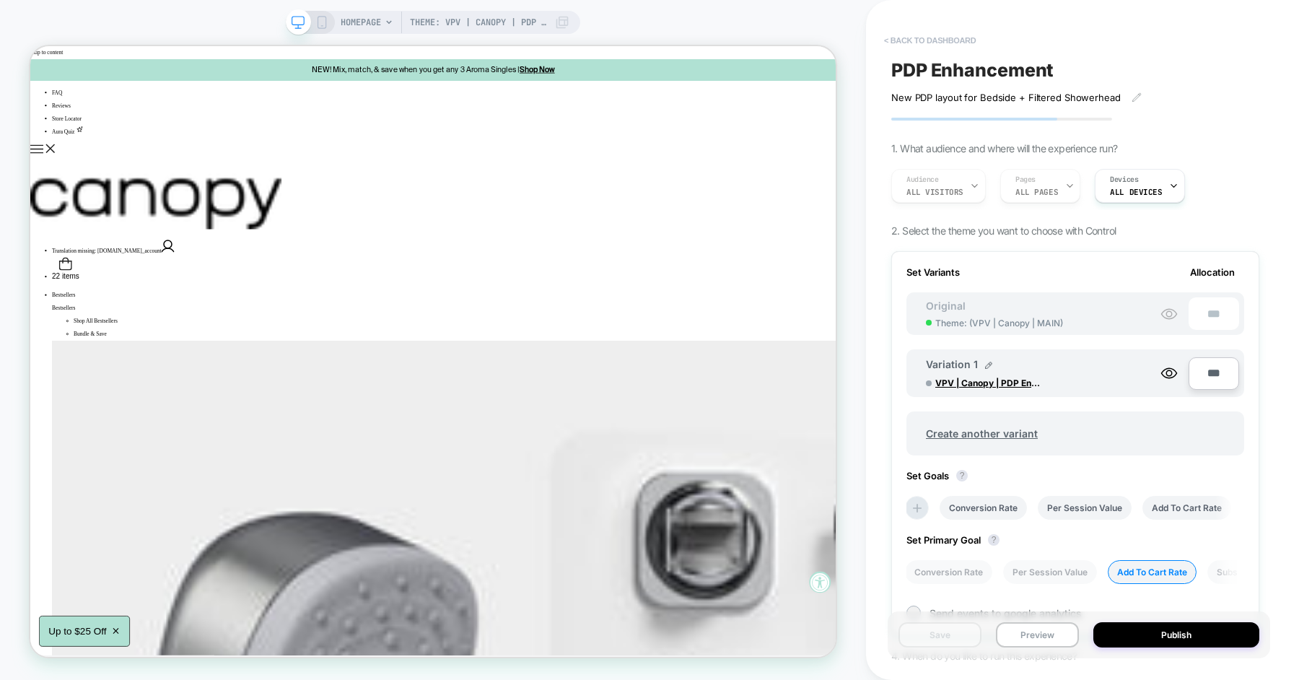
click at [926, 43] on button "< back to dashboard" at bounding box center [930, 40] width 106 height 23
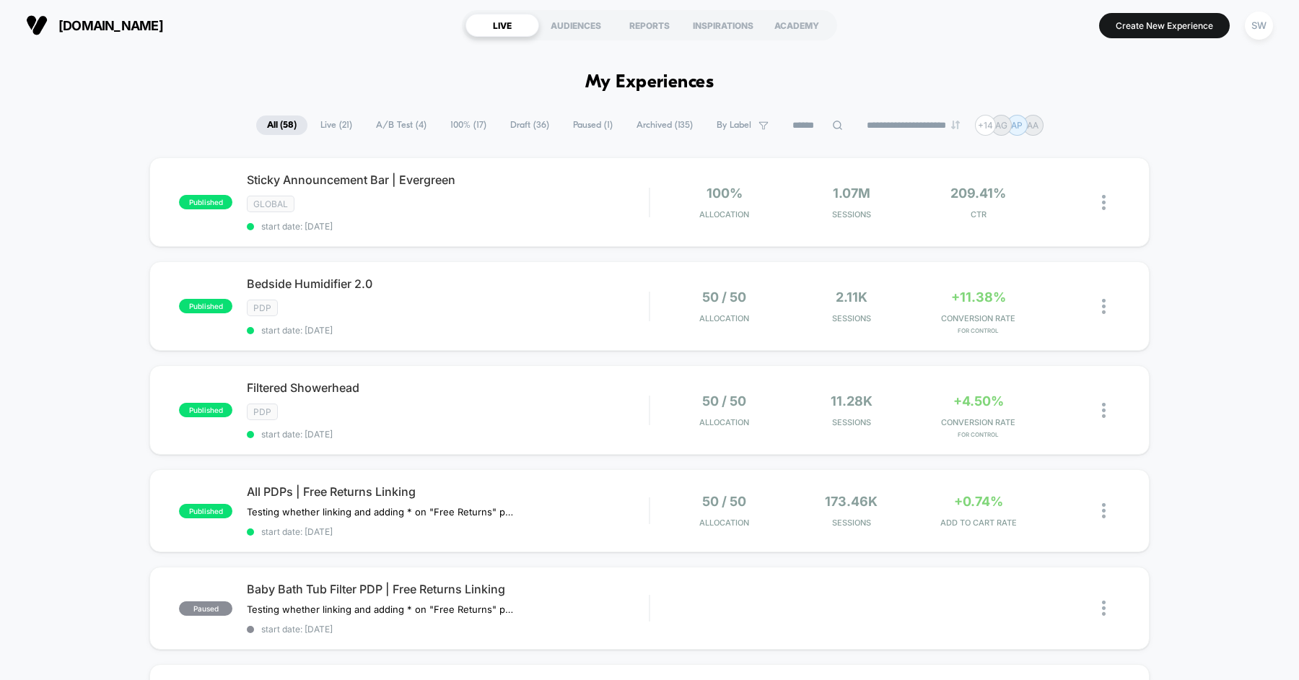
click at [503, 127] on span "Draft ( 36 )" at bounding box center [530, 125] width 61 height 19
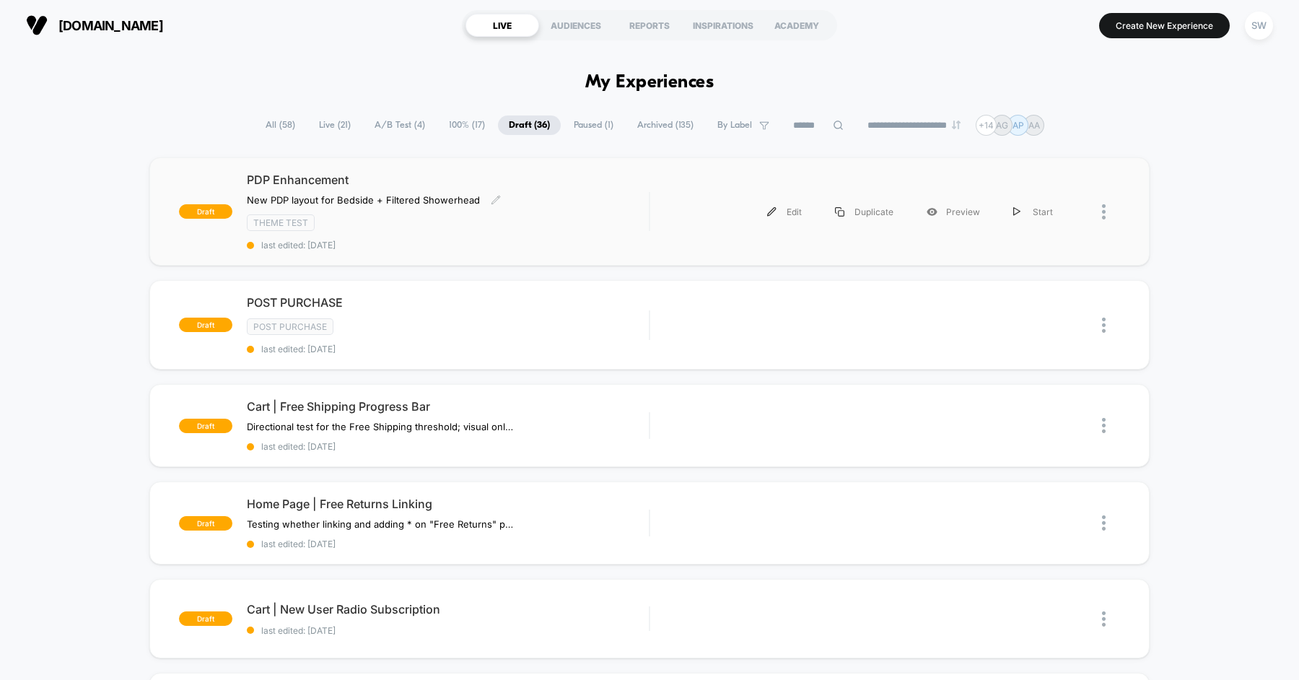
click at [600, 196] on div "PDP Enhancement New PDP layout for Bedside + ﻿Filtered Showerhead Click to edit…" at bounding box center [448, 212] width 402 height 78
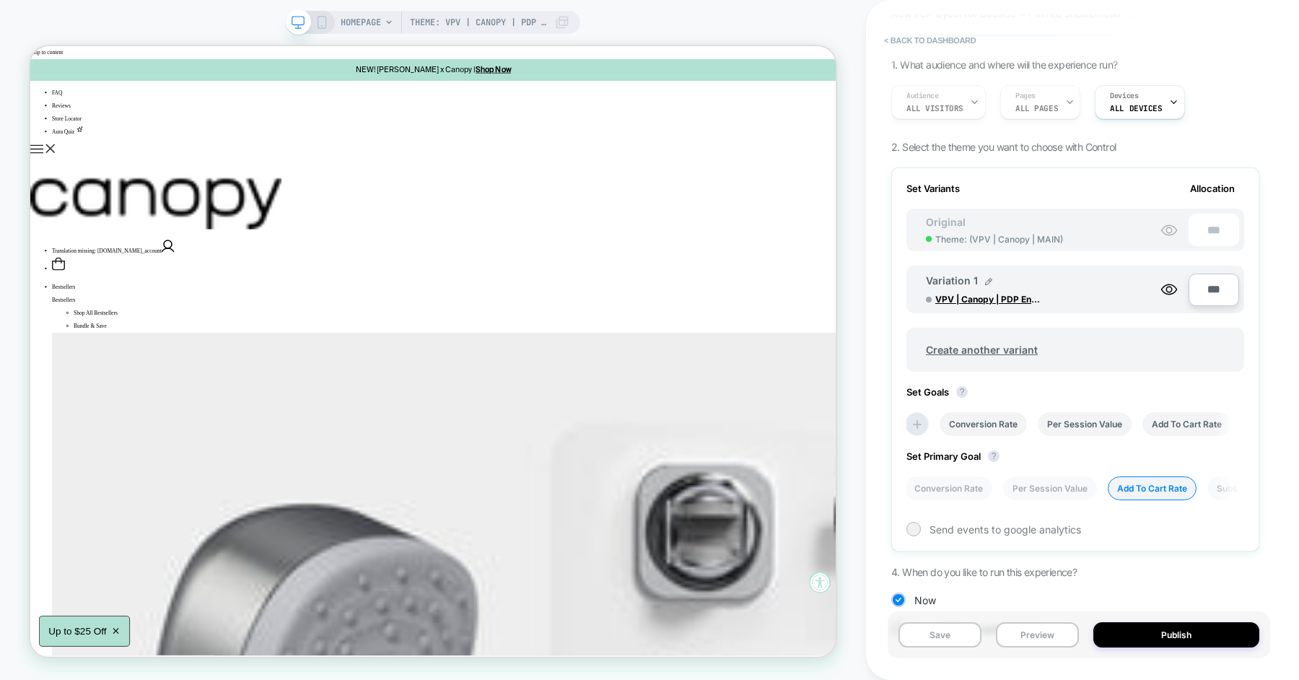
scroll to position [91, 0]
